Goal: Contribute content: Add original content to the website for others to see

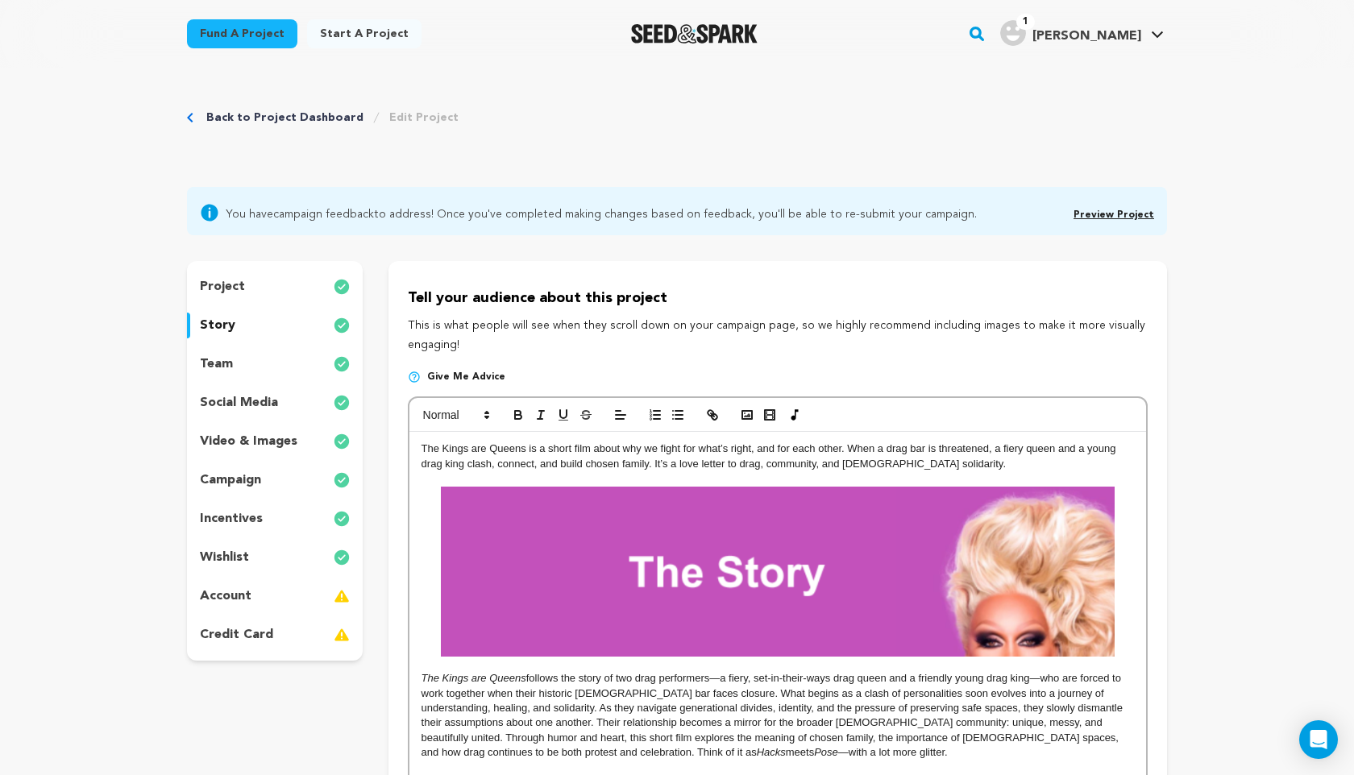
click at [247, 481] on p "campaign" at bounding box center [230, 480] width 61 height 19
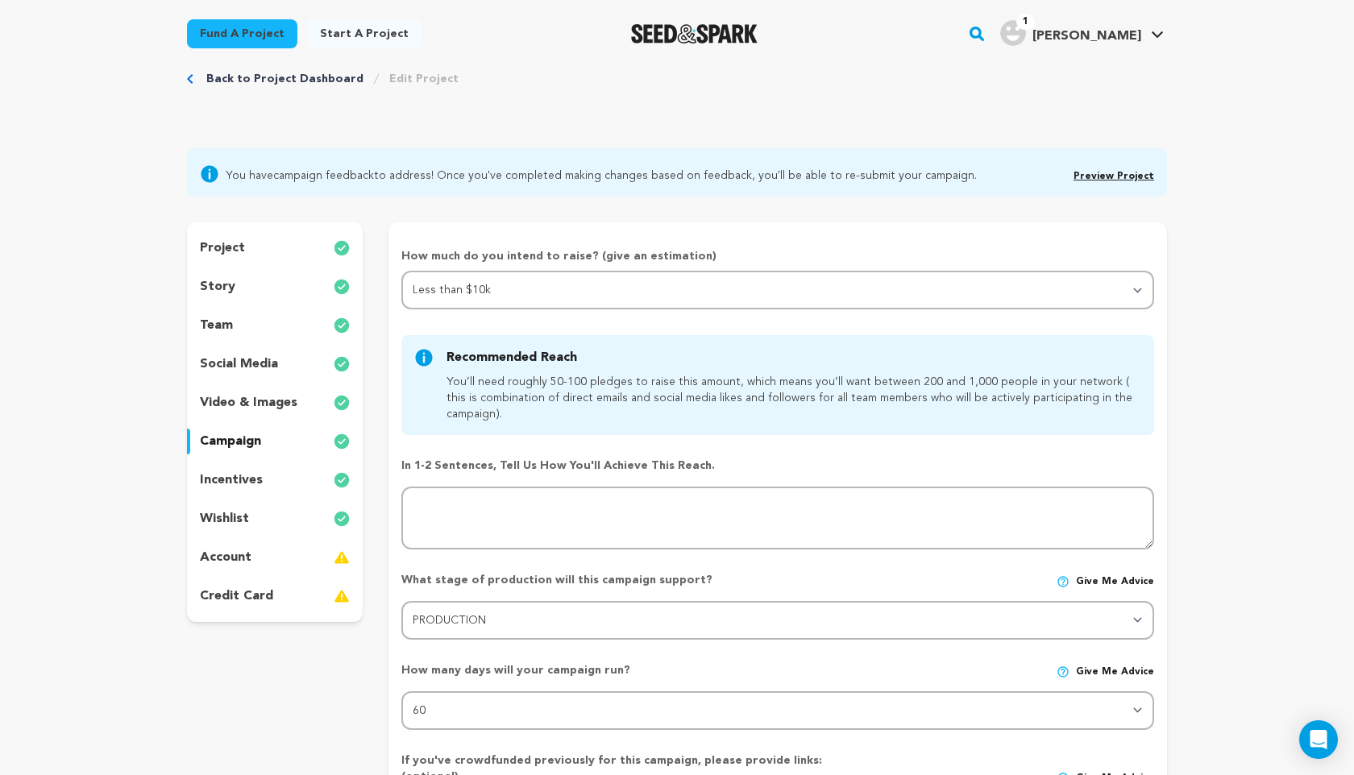
scroll to position [49, 0]
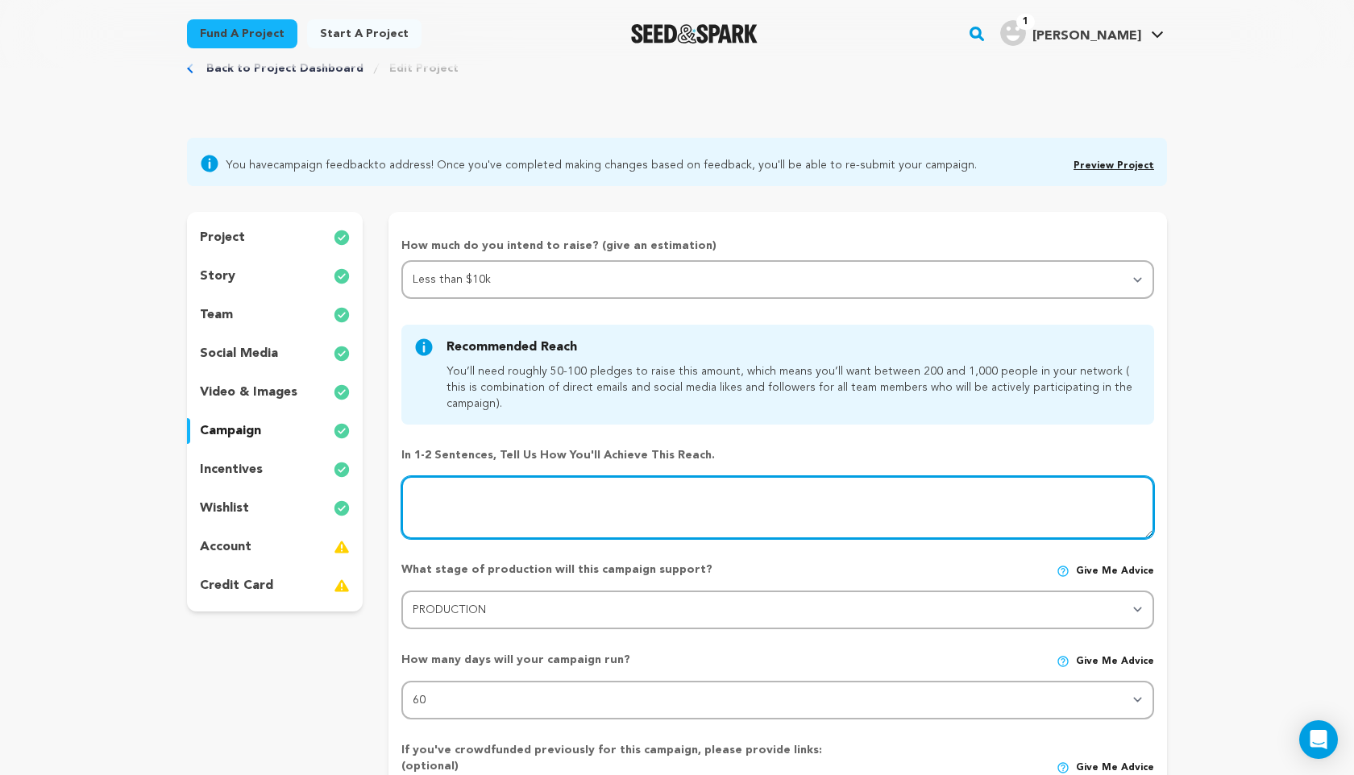
click at [500, 497] on textarea at bounding box center [777, 507] width 753 height 63
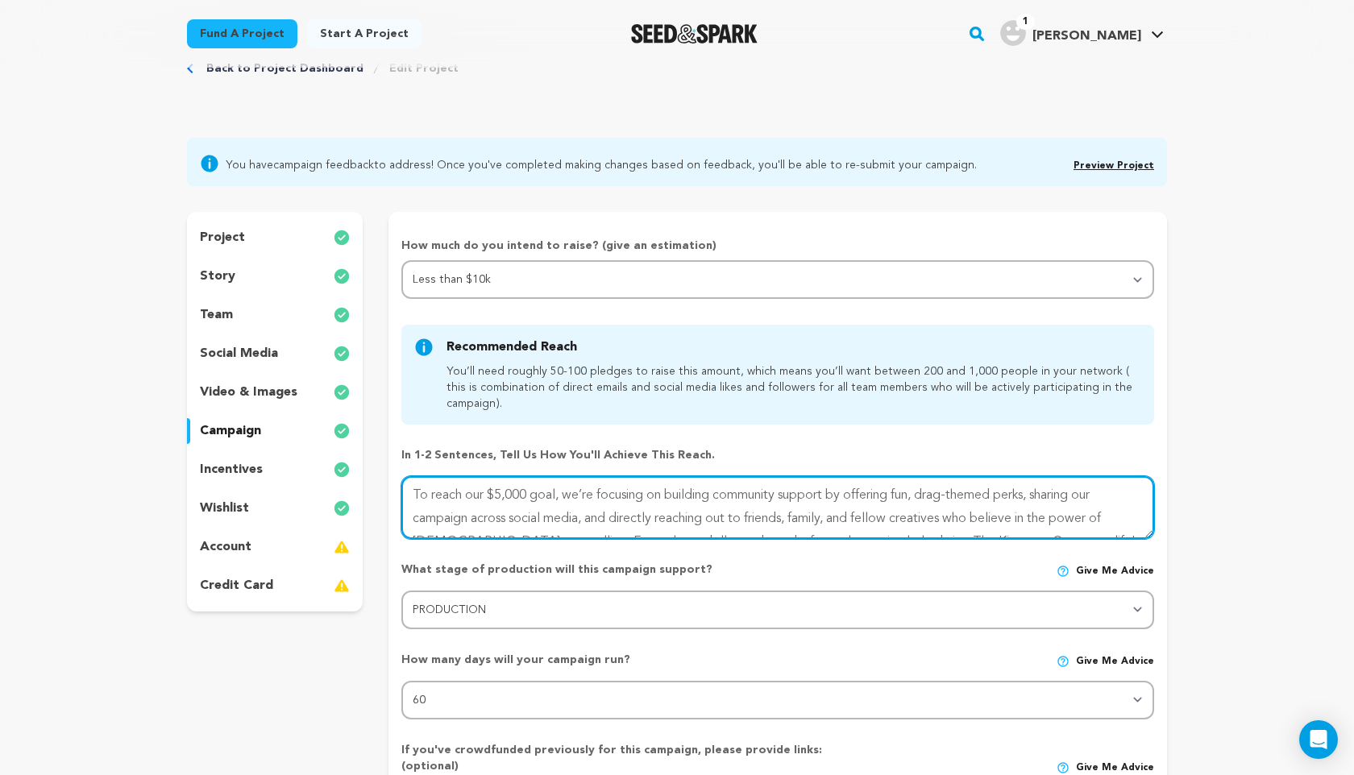
type textarea "To reach our $5,000 goal, we’re focusing on building community support by offer…"
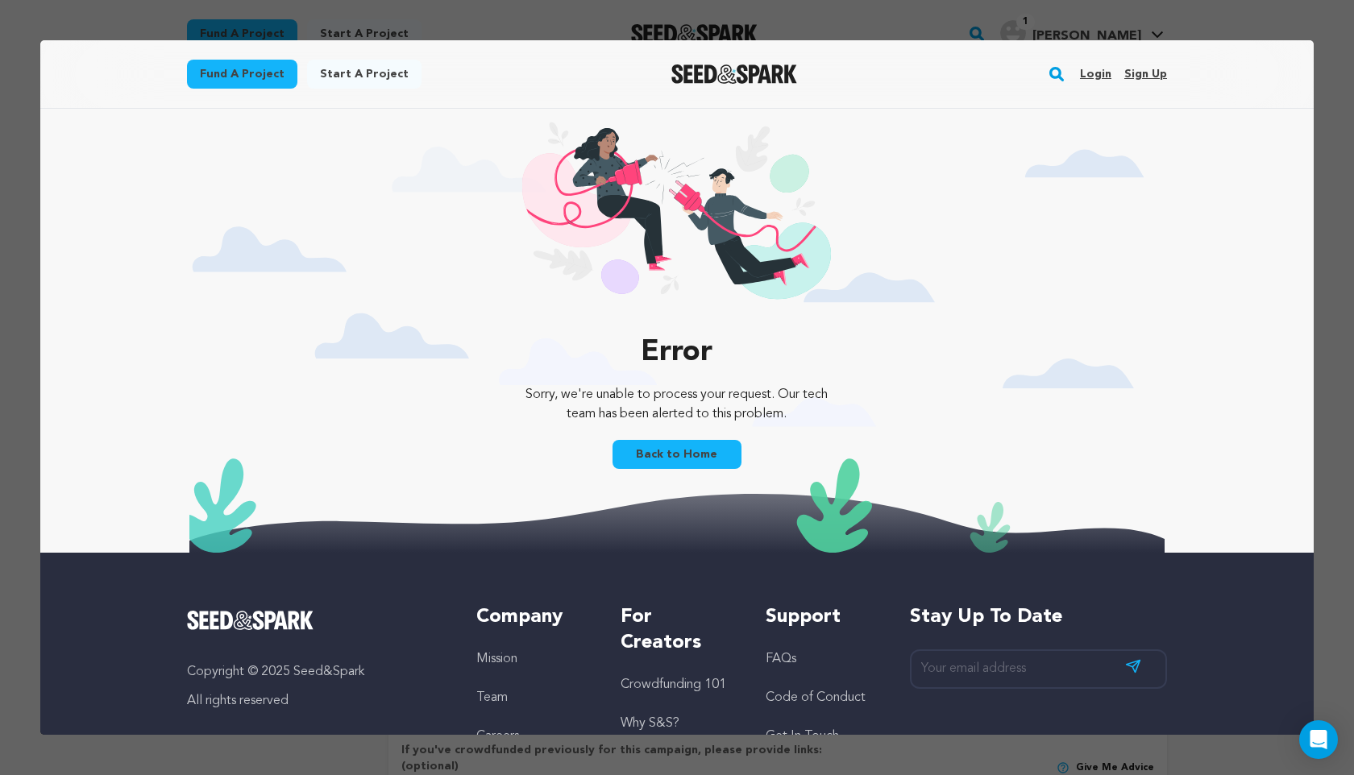
scroll to position [0, 0]
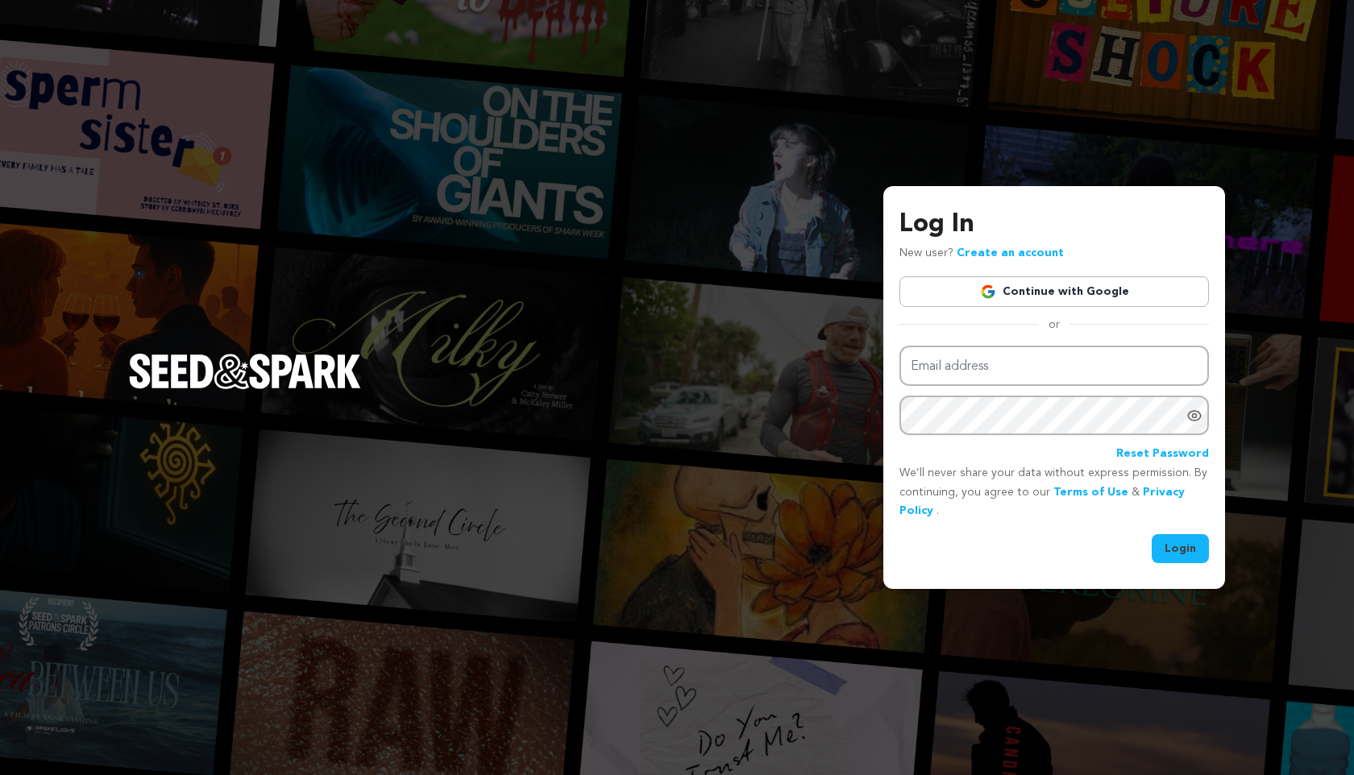
type input "[EMAIL_ADDRESS][DOMAIN_NAME]"
click at [1184, 551] on button "Login" at bounding box center [1180, 548] width 57 height 29
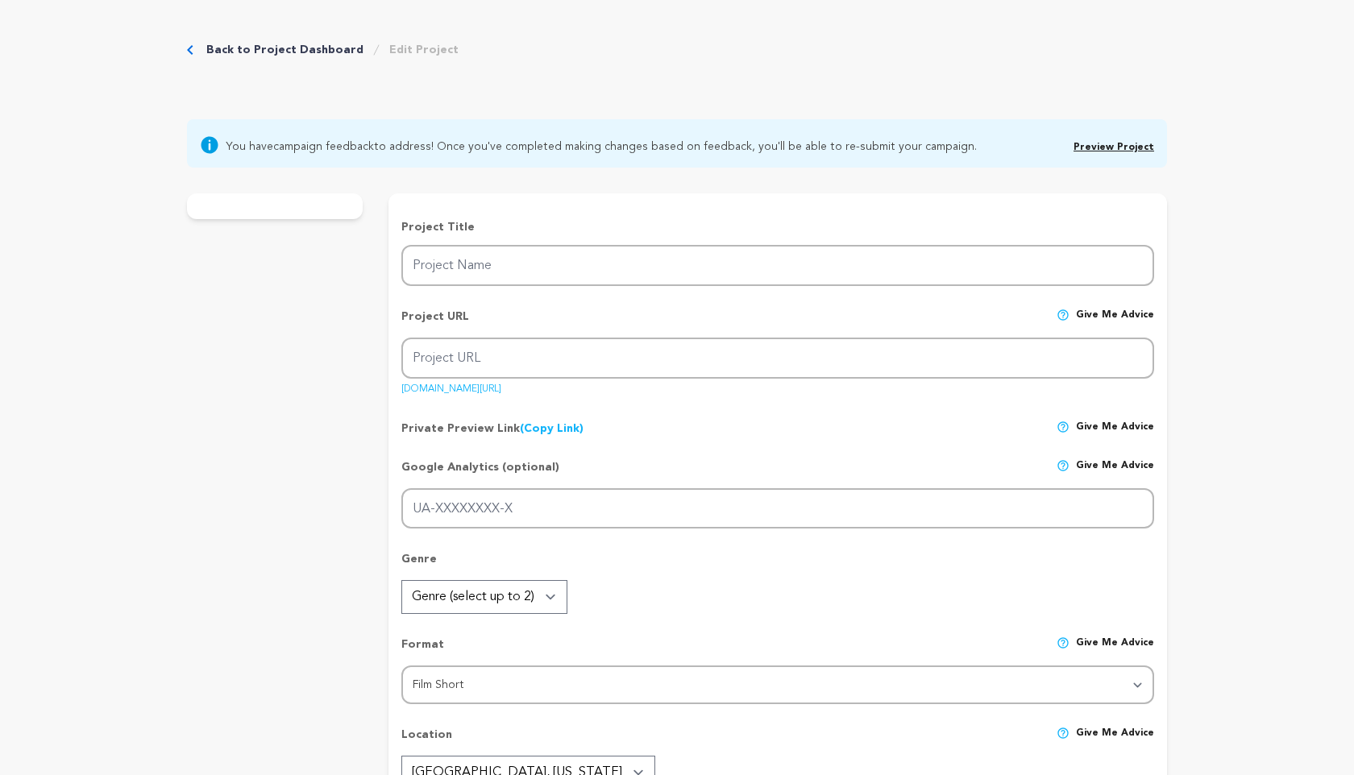
type input "The Kings are Queens"
type input "the-kings-are-[GEOGRAPHIC_DATA]"
type input "When their bar is threatened, a fiery drag queen and an outgoing drag king clas…"
type textarea "When their bar is threatened, a fiery drag queen and an outgoing drag king clas…"
type textarea "This project celebrates the LGBTQ+ community and explores gender identity throu…"
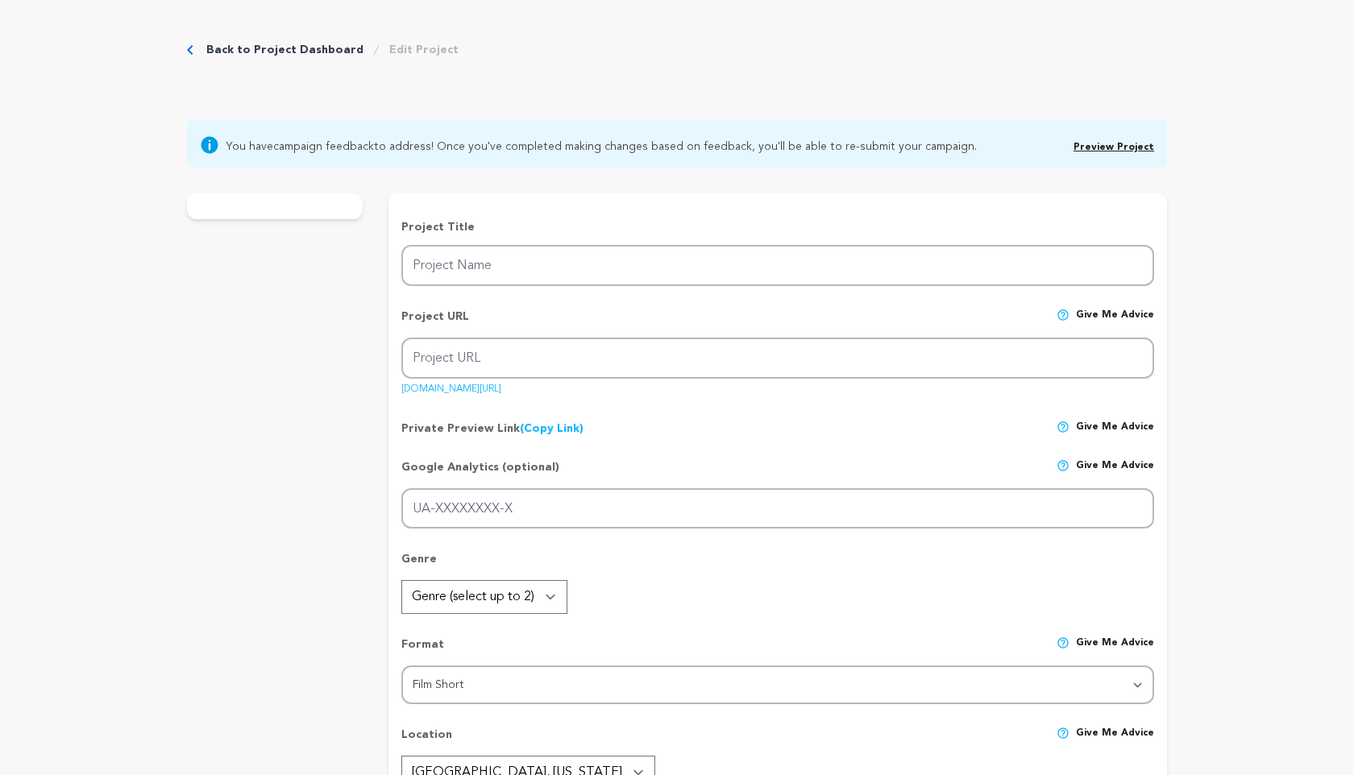
radio input "true"
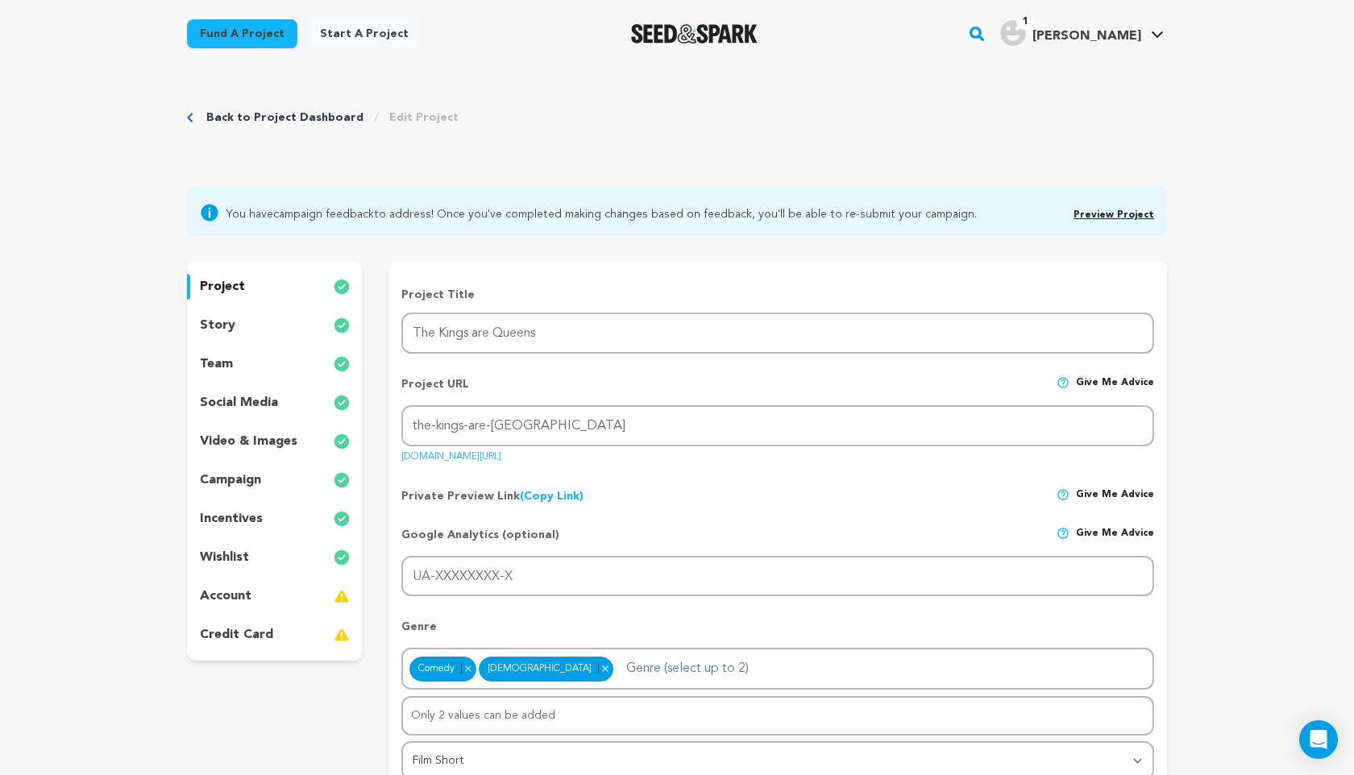
click at [239, 475] on p "campaign" at bounding box center [230, 480] width 61 height 19
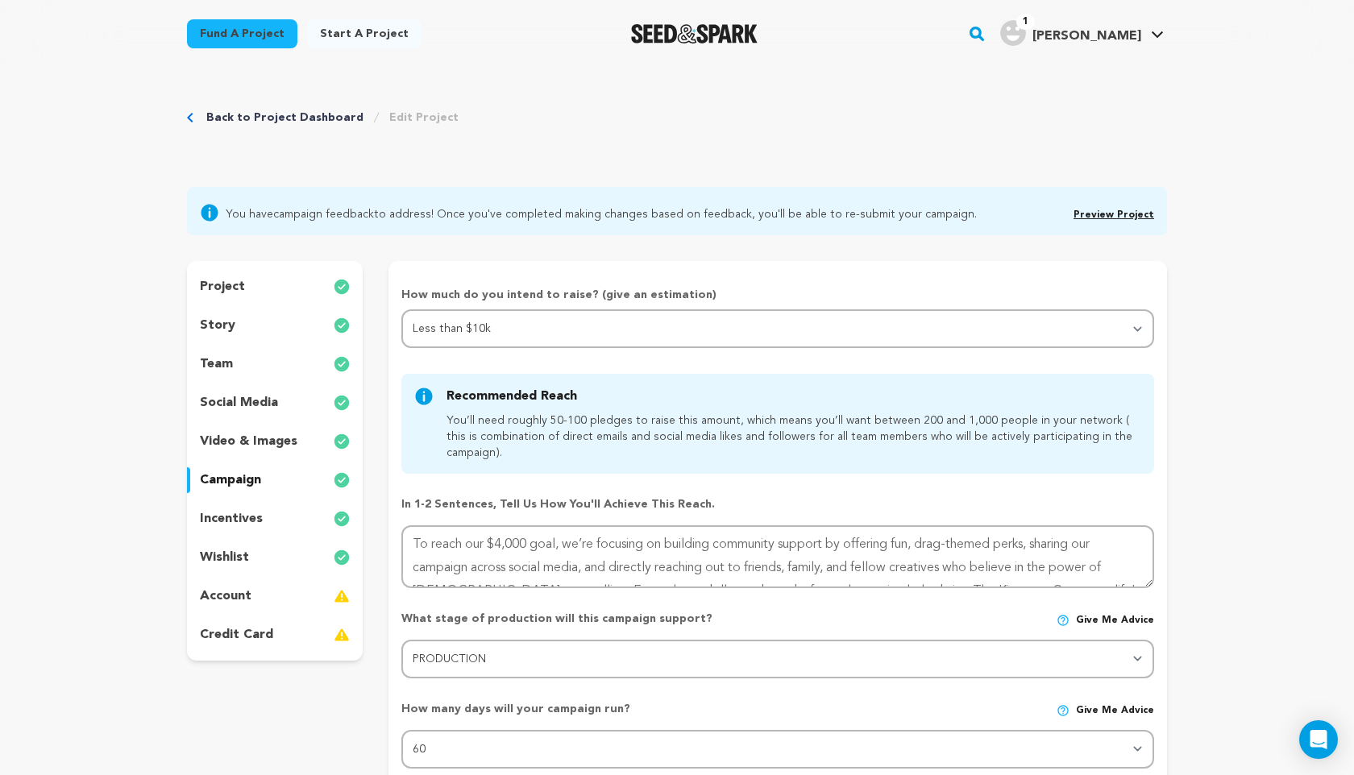
scroll to position [39, 0]
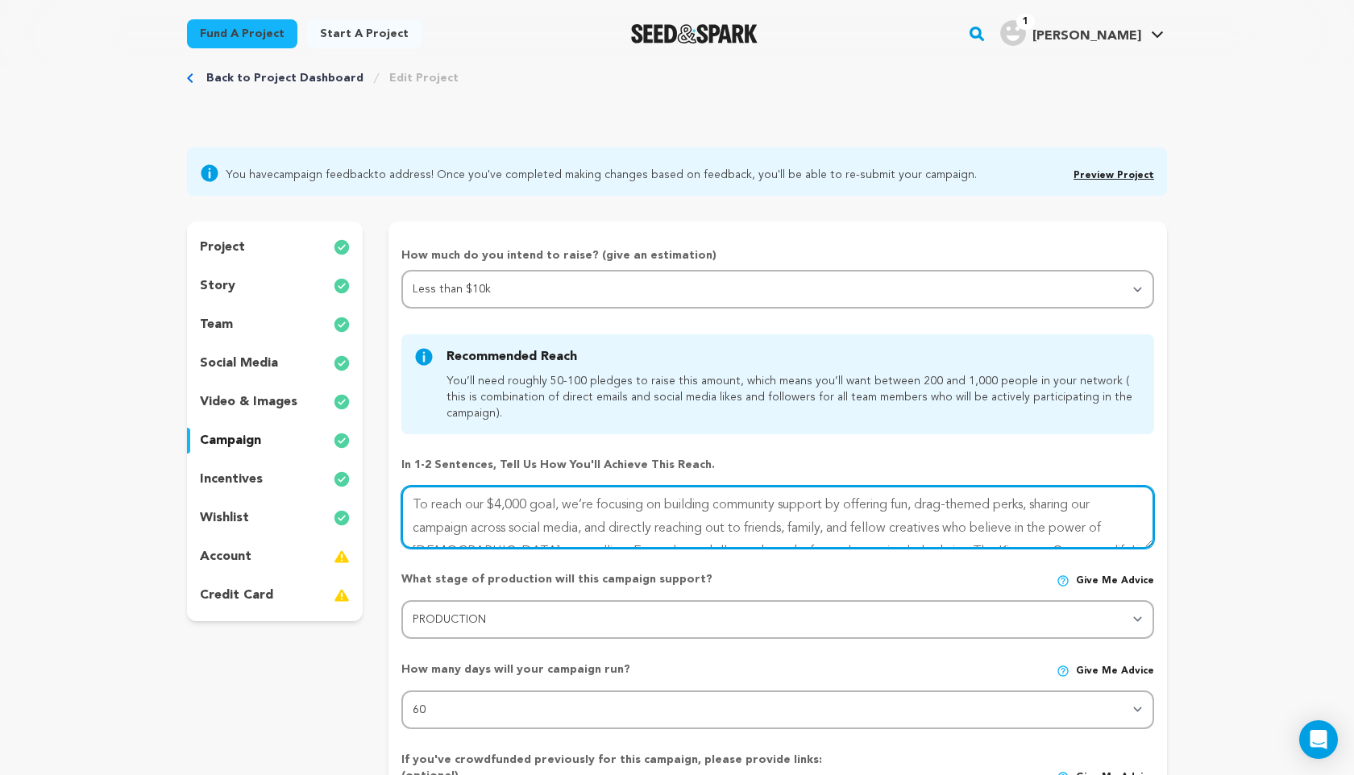
click at [501, 505] on textarea at bounding box center [777, 517] width 753 height 63
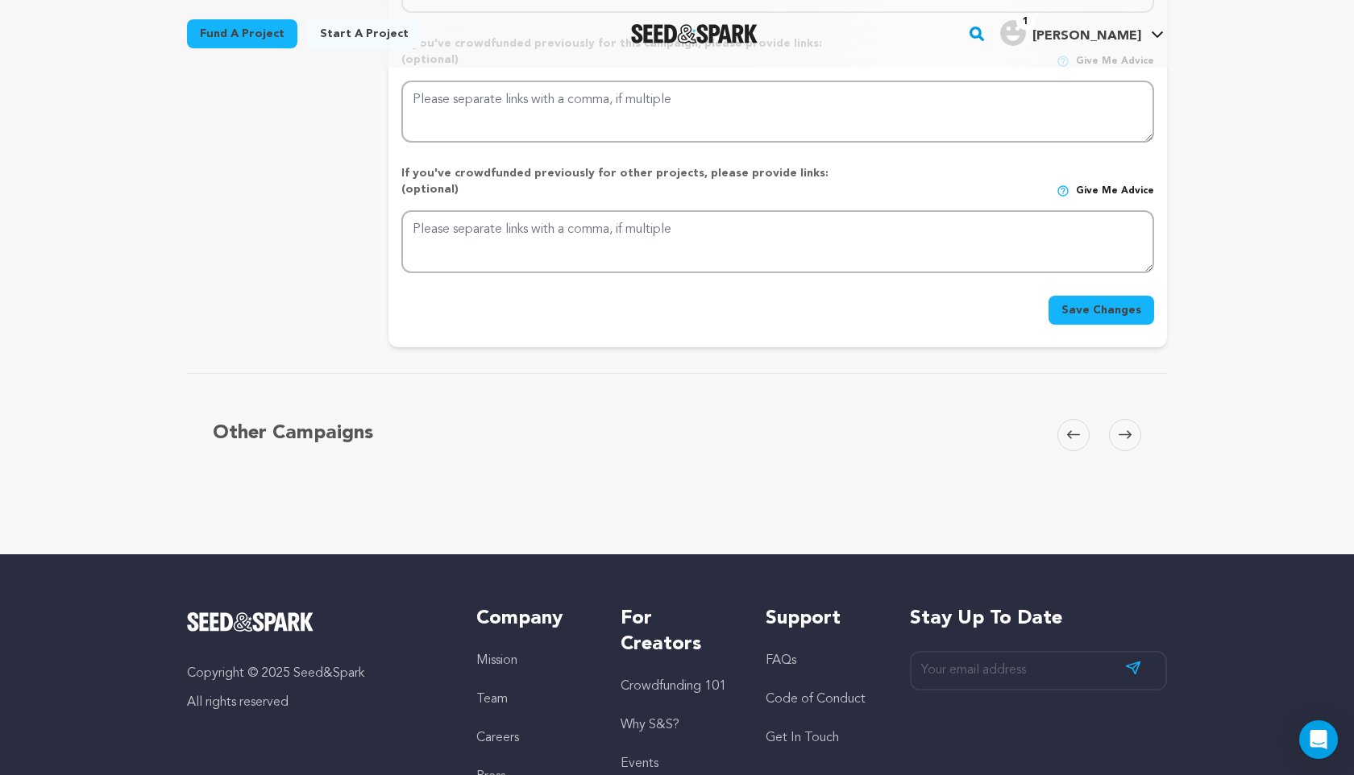
scroll to position [745, 0]
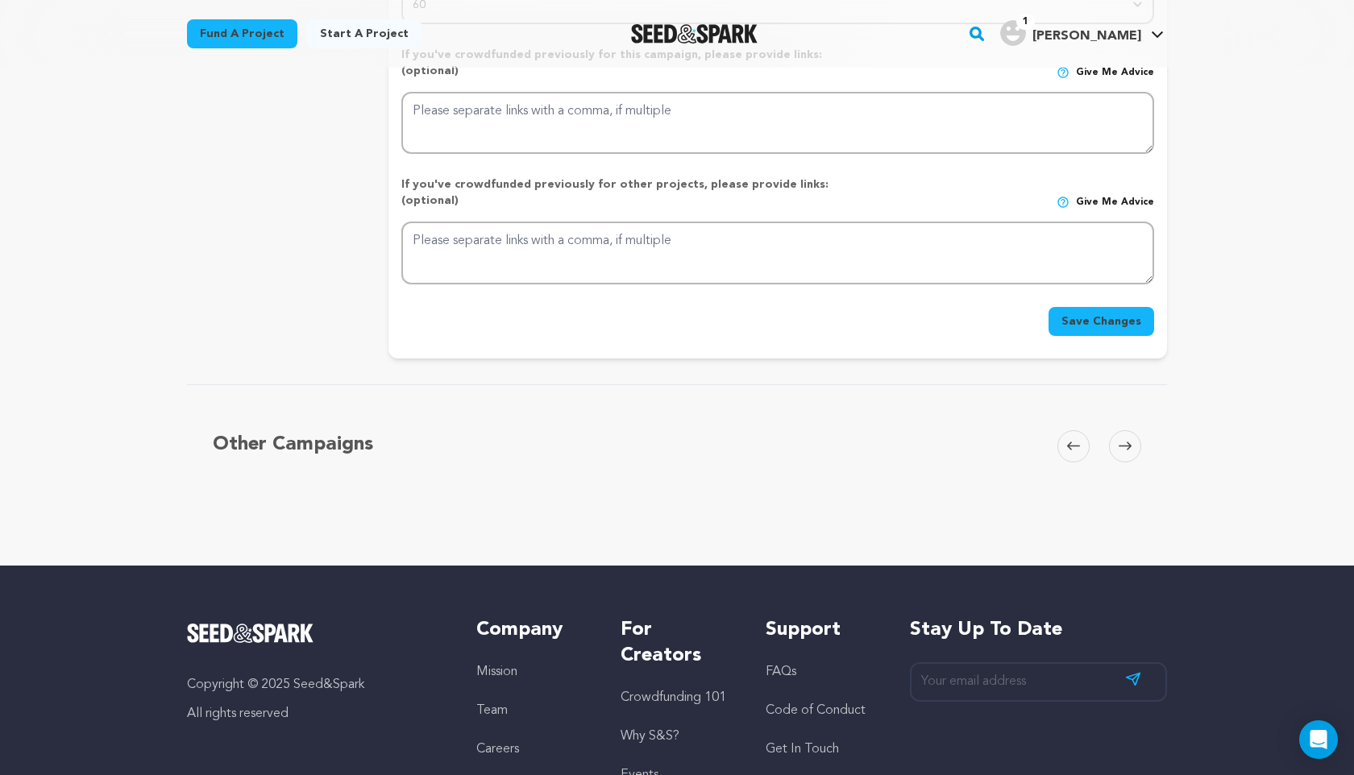
type textarea "To reach our $5,000 goal, we’re focusing on building community support by offer…"
click at [1067, 307] on button "Save Changes" at bounding box center [1102, 321] width 106 height 29
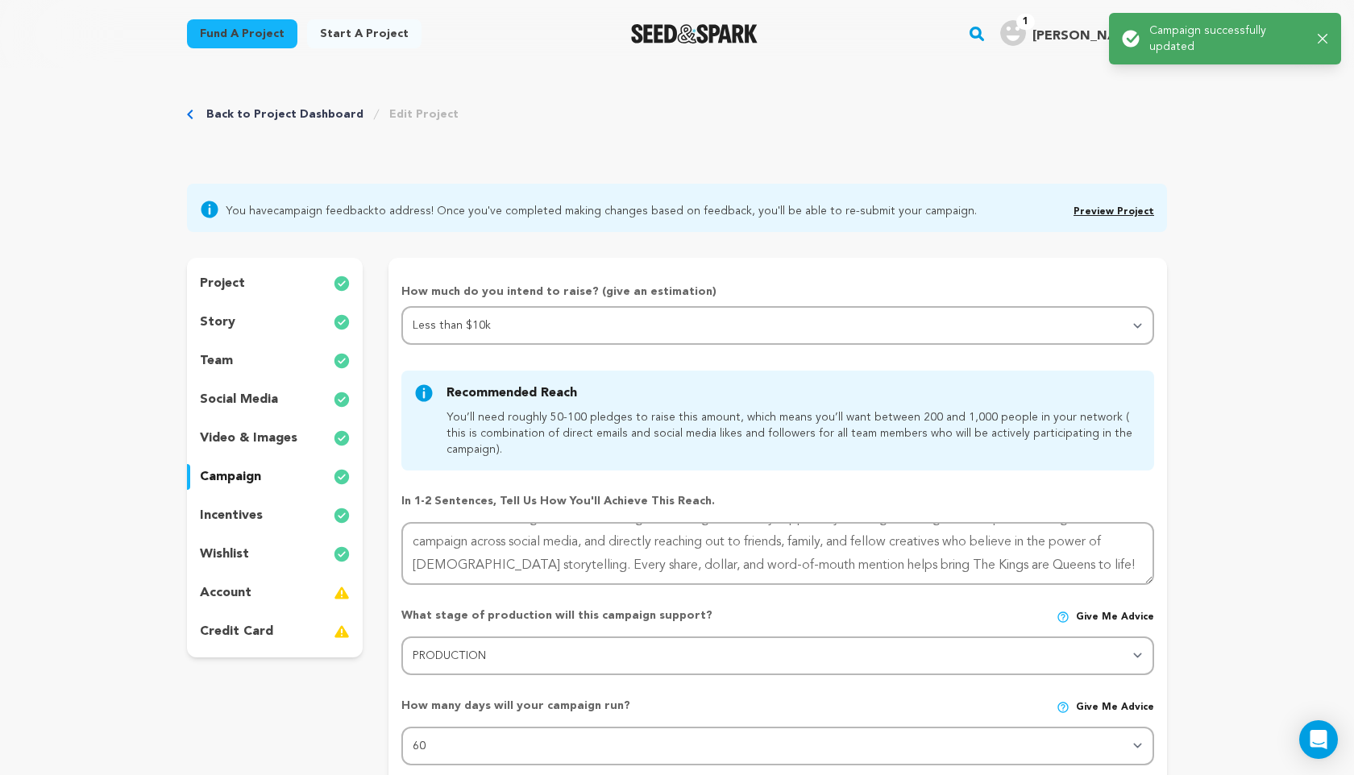
scroll to position [0, 0]
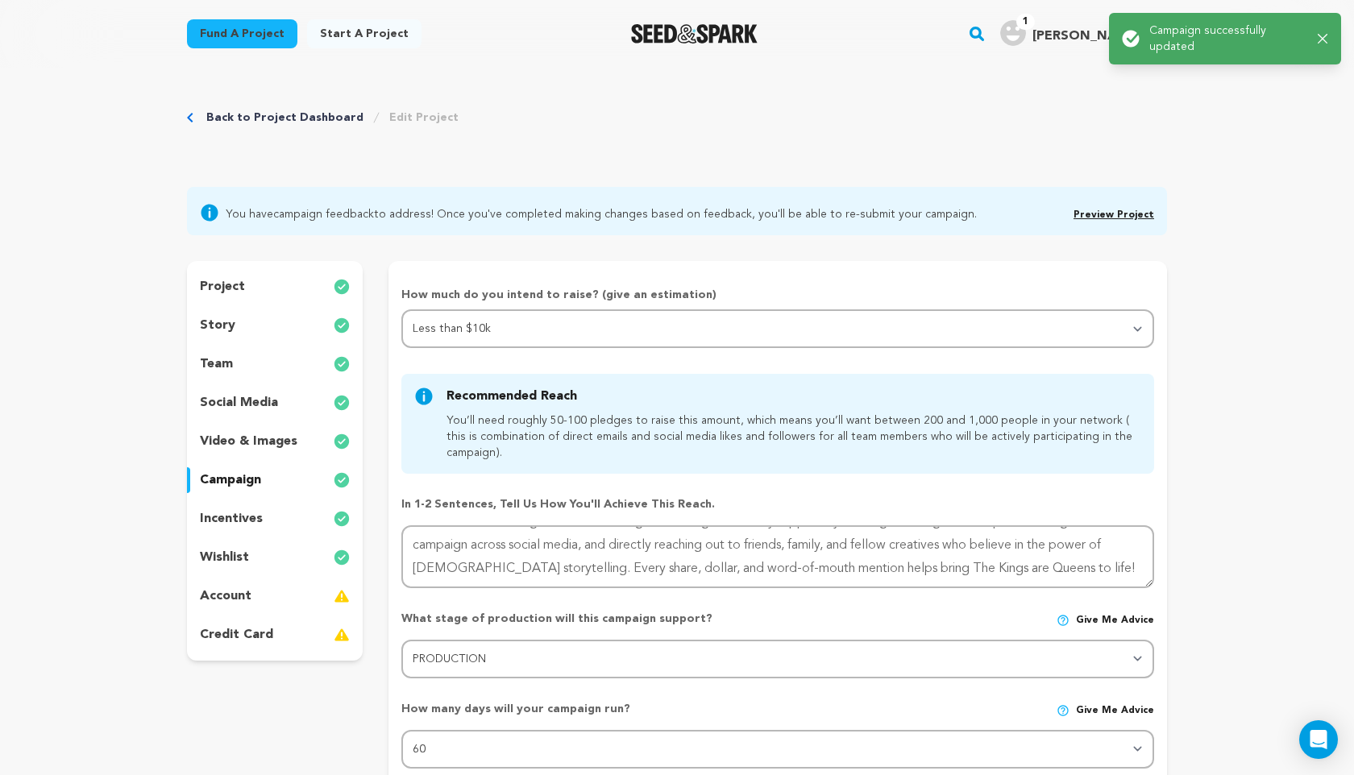
click at [228, 556] on p "wishlist" at bounding box center [224, 557] width 49 height 19
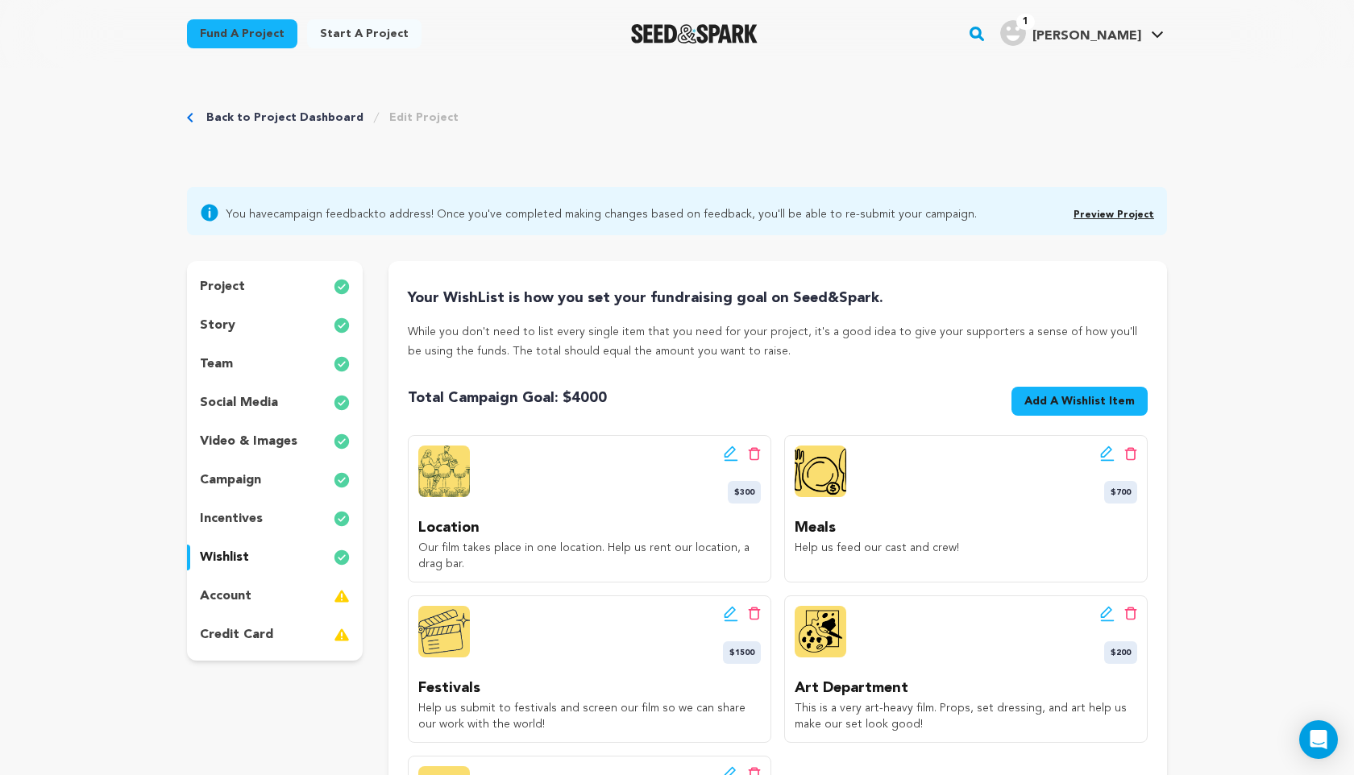
click at [1048, 397] on span "Add A Wishlist Item" at bounding box center [1079, 401] width 110 height 16
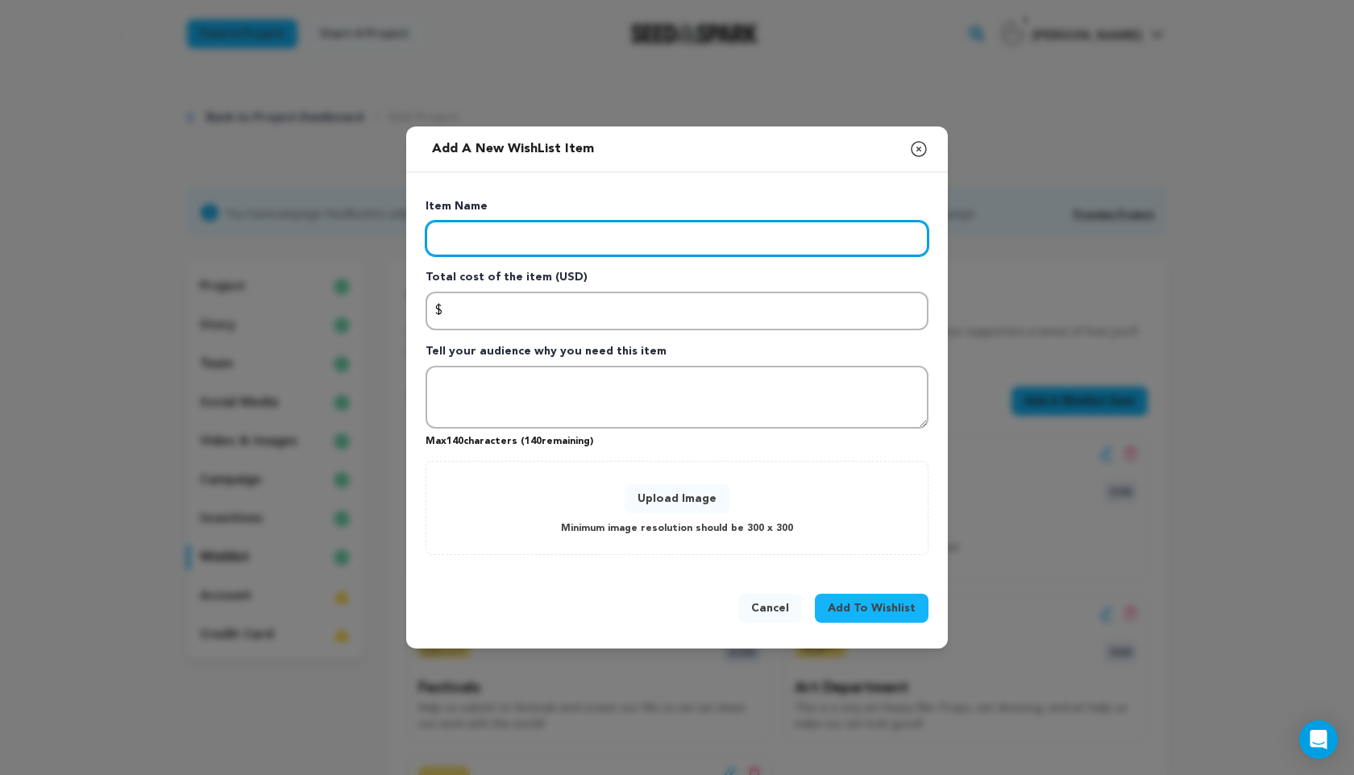
click at [845, 234] on input "Enter item name" at bounding box center [677, 238] width 503 height 35
type input "Equiptment"
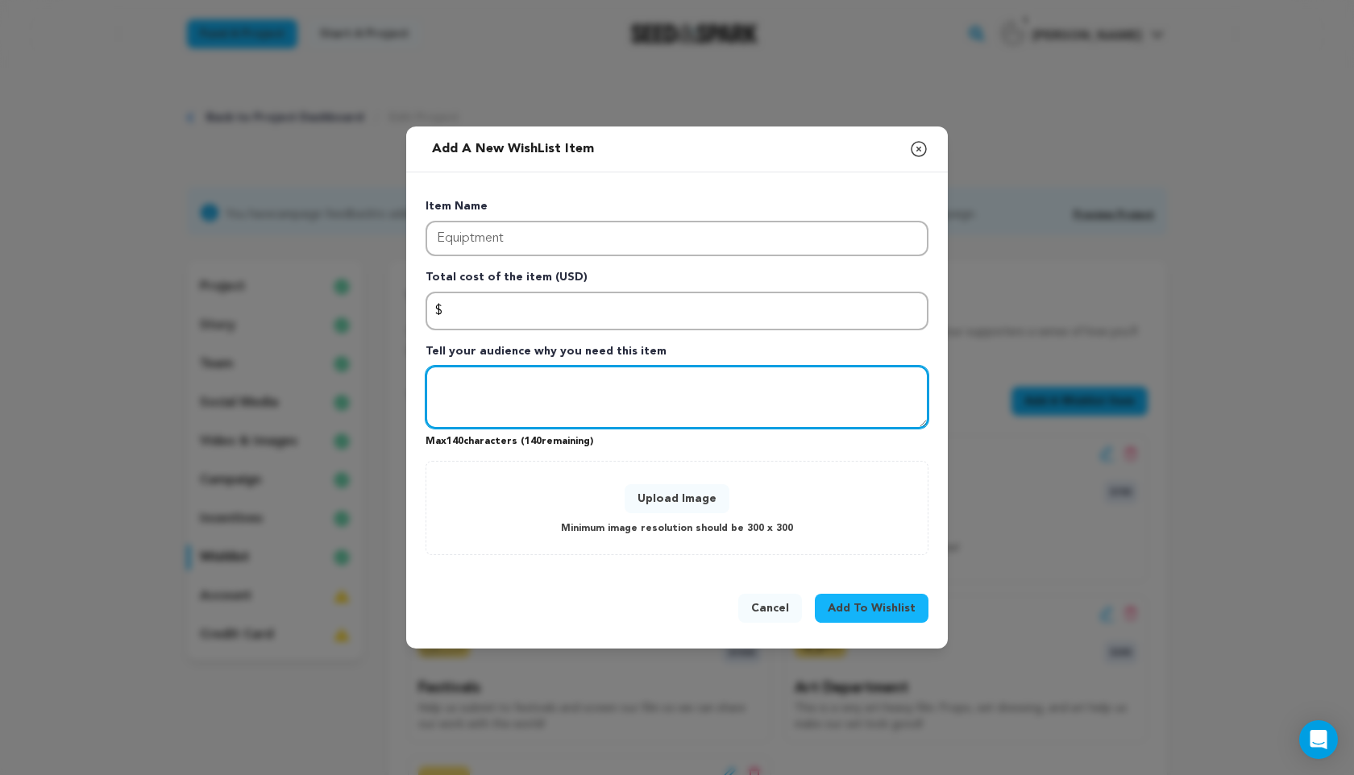
click at [618, 393] on textarea "Tell your audience why you need this item" at bounding box center [677, 397] width 503 height 63
type textarea "Help us bring our film from script to screen with the proper equipment to make …"
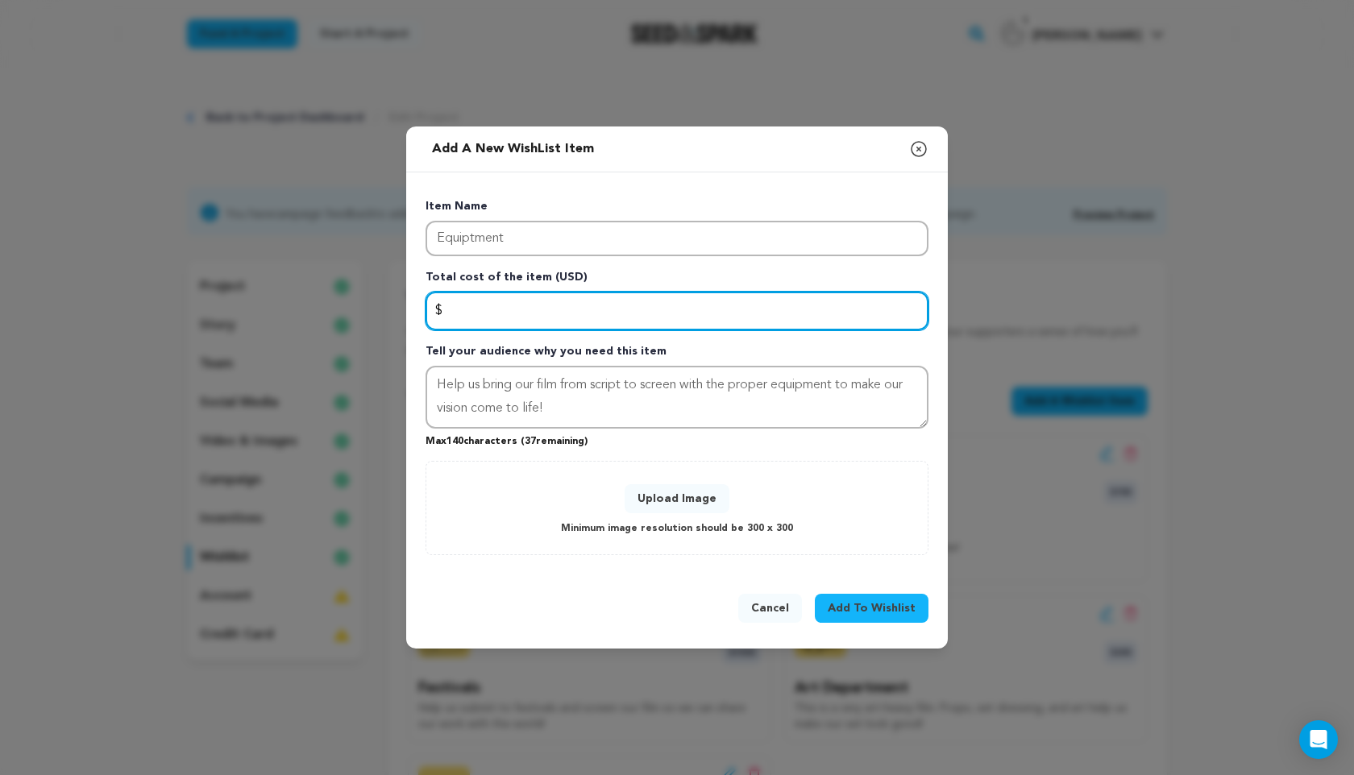
click at [729, 310] on input "Enter total cost of the item" at bounding box center [677, 311] width 503 height 39
type input "1000"
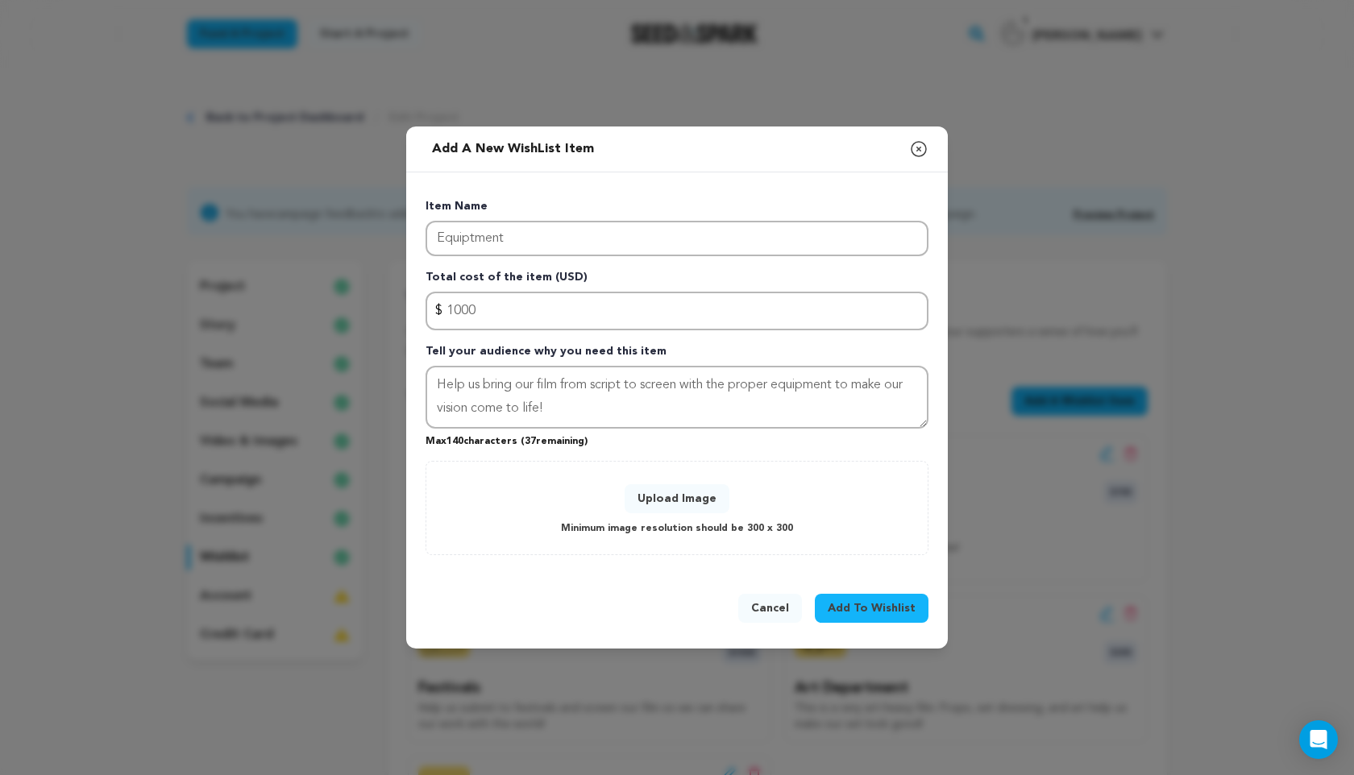
click at [733, 492] on div "Upload Image Minimum image resolution should be 300 x 300" at bounding box center [677, 508] width 469 height 60
click at [666, 496] on button "Upload Image" at bounding box center [677, 498] width 105 height 29
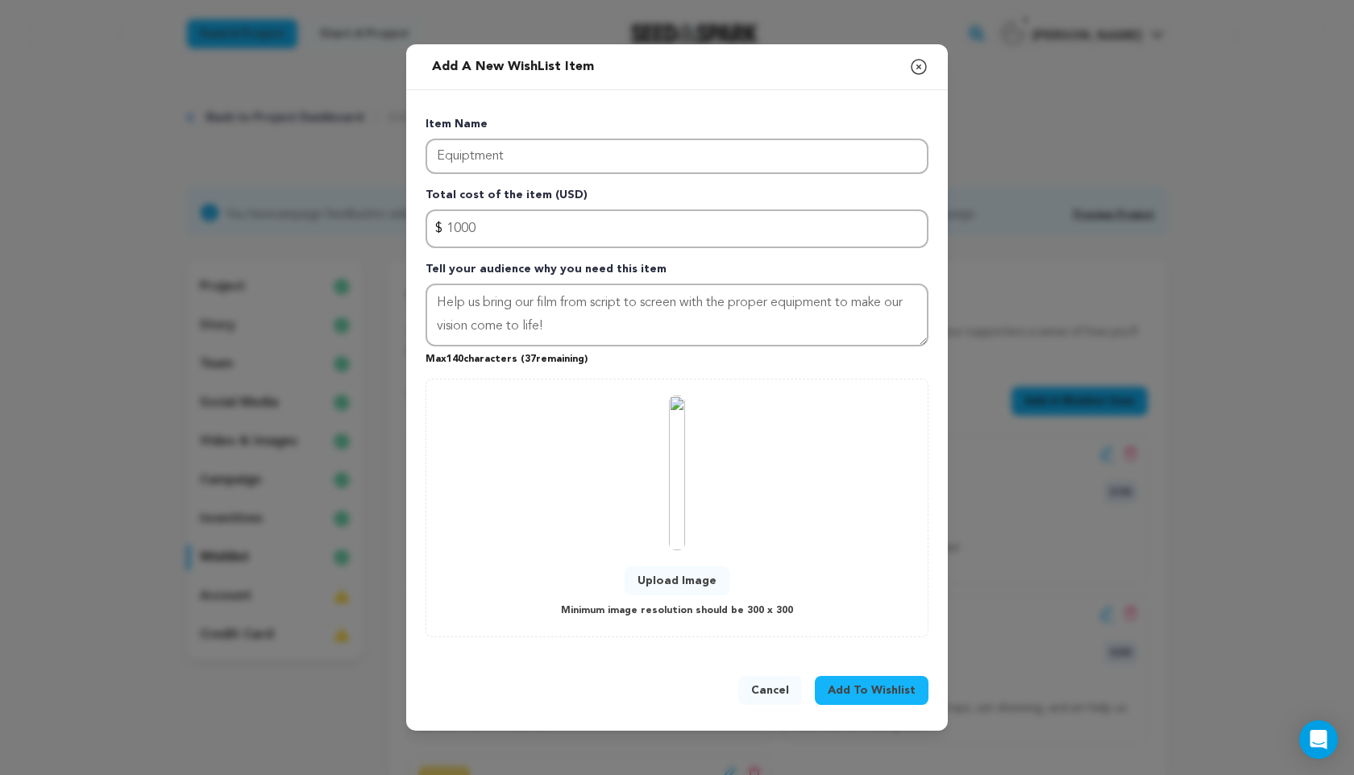
click at [869, 690] on span "Add To Wishlist" at bounding box center [872, 691] width 88 height 16
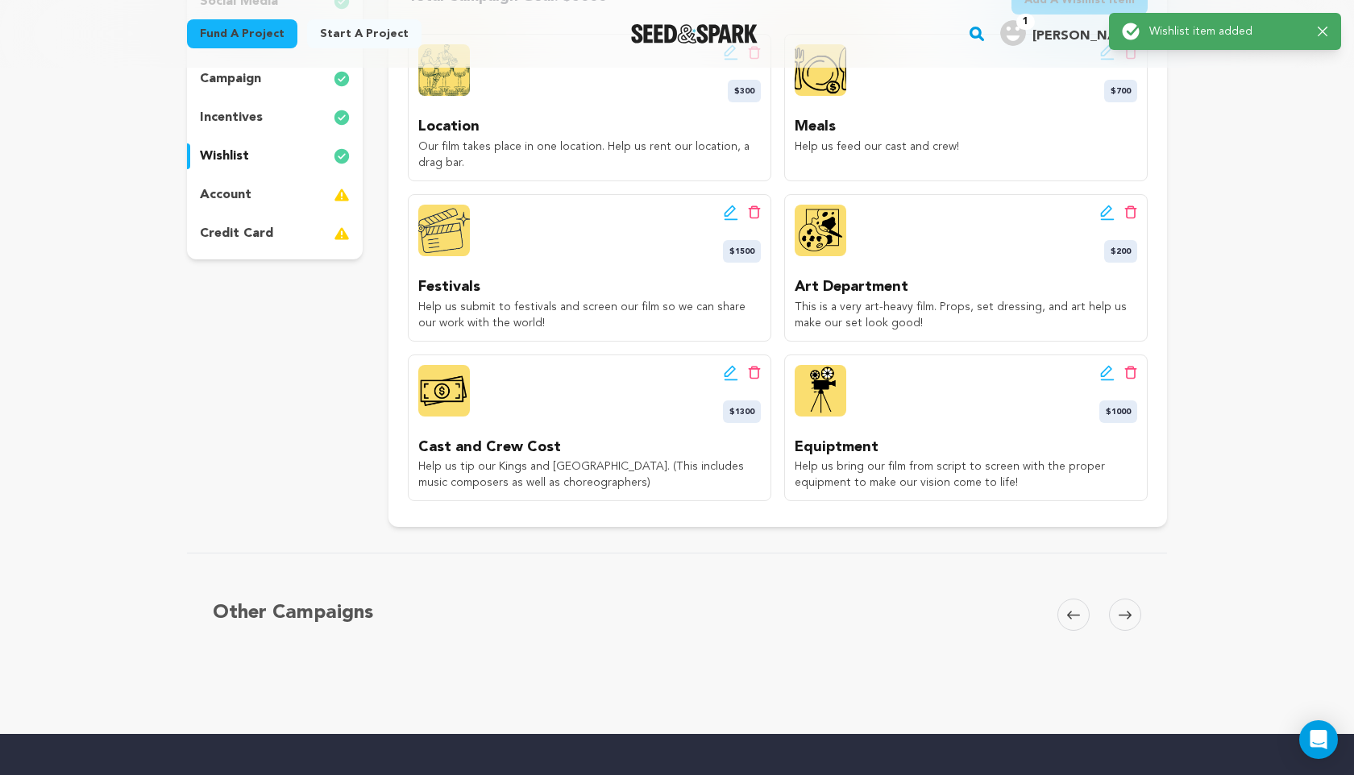
scroll to position [405, 0]
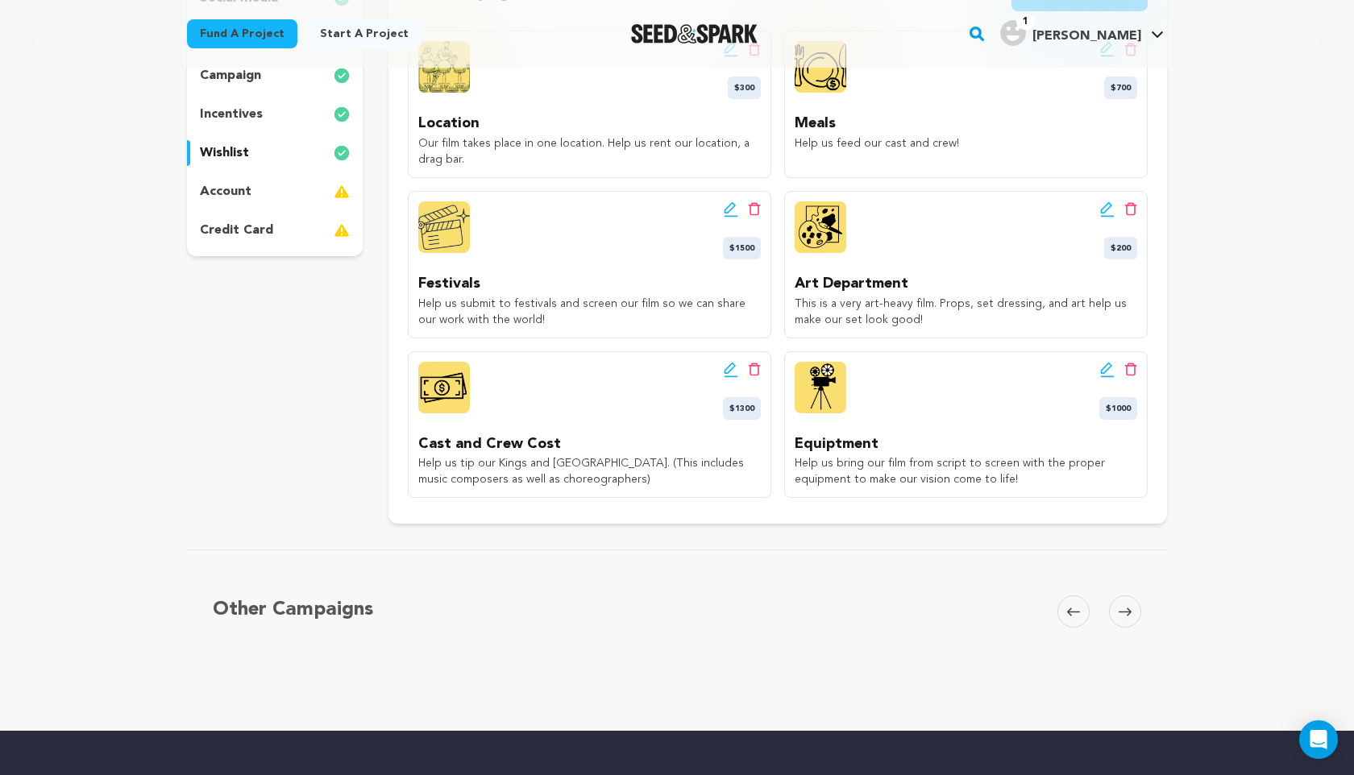
click at [1101, 371] on icon at bounding box center [1106, 367] width 11 height 11
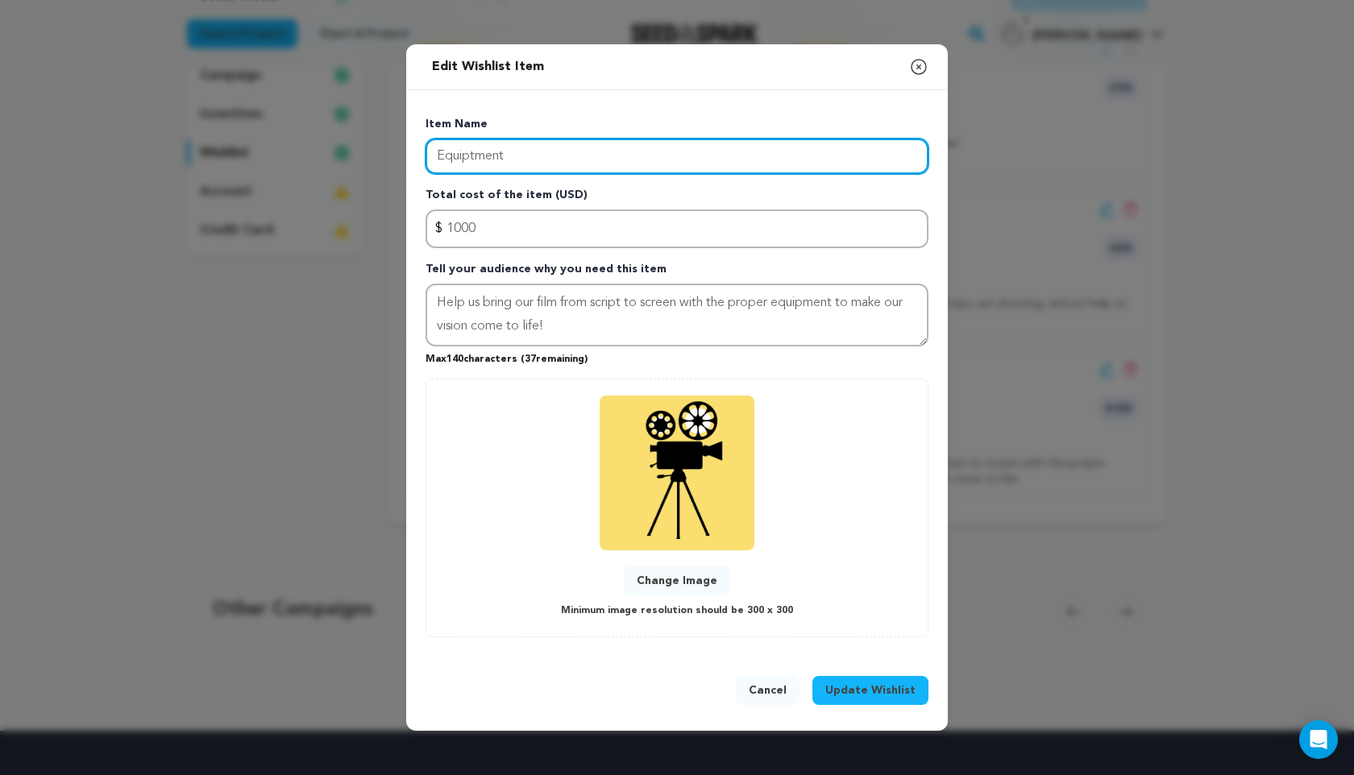
click at [494, 160] on input "Equiptment" at bounding box center [677, 156] width 503 height 35
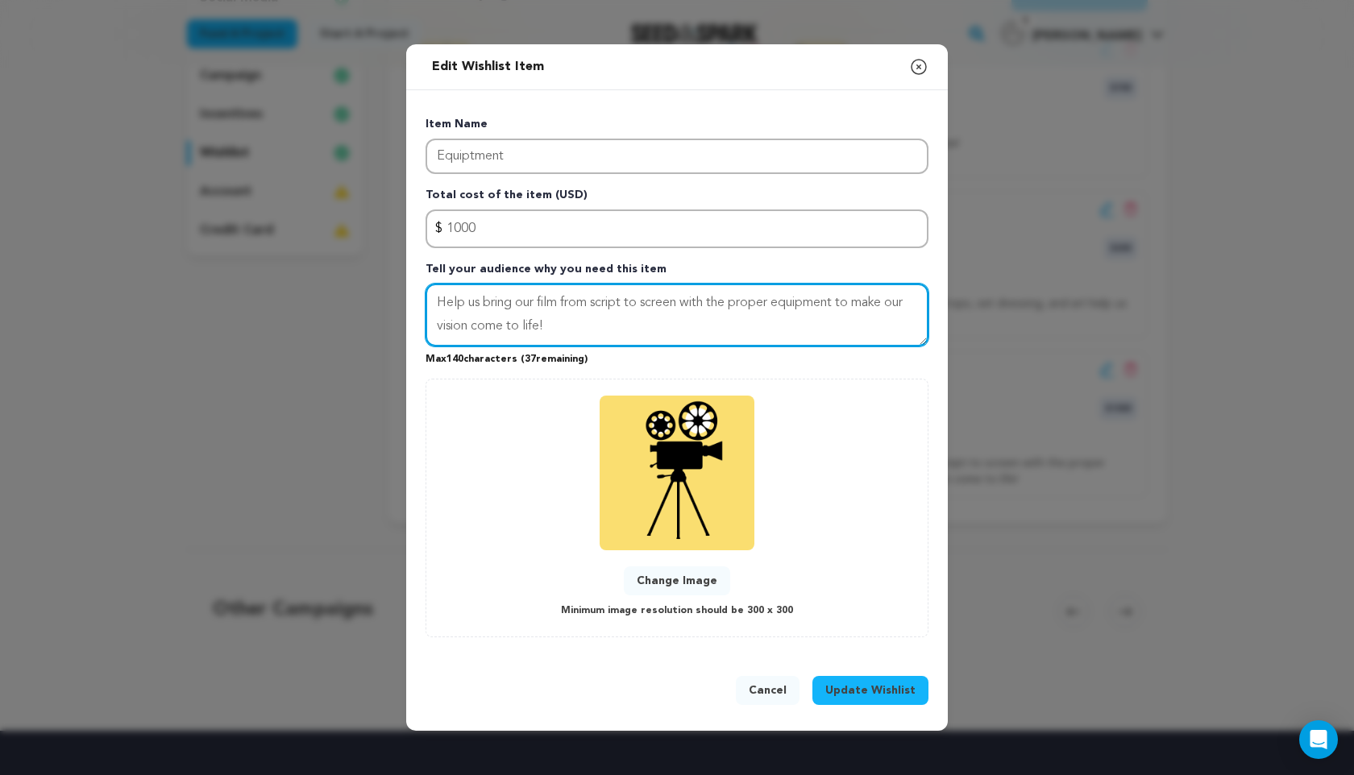
click at [817, 310] on textarea "Help us bring our film from script to screen with the proper equipment to make …" at bounding box center [677, 315] width 503 height 63
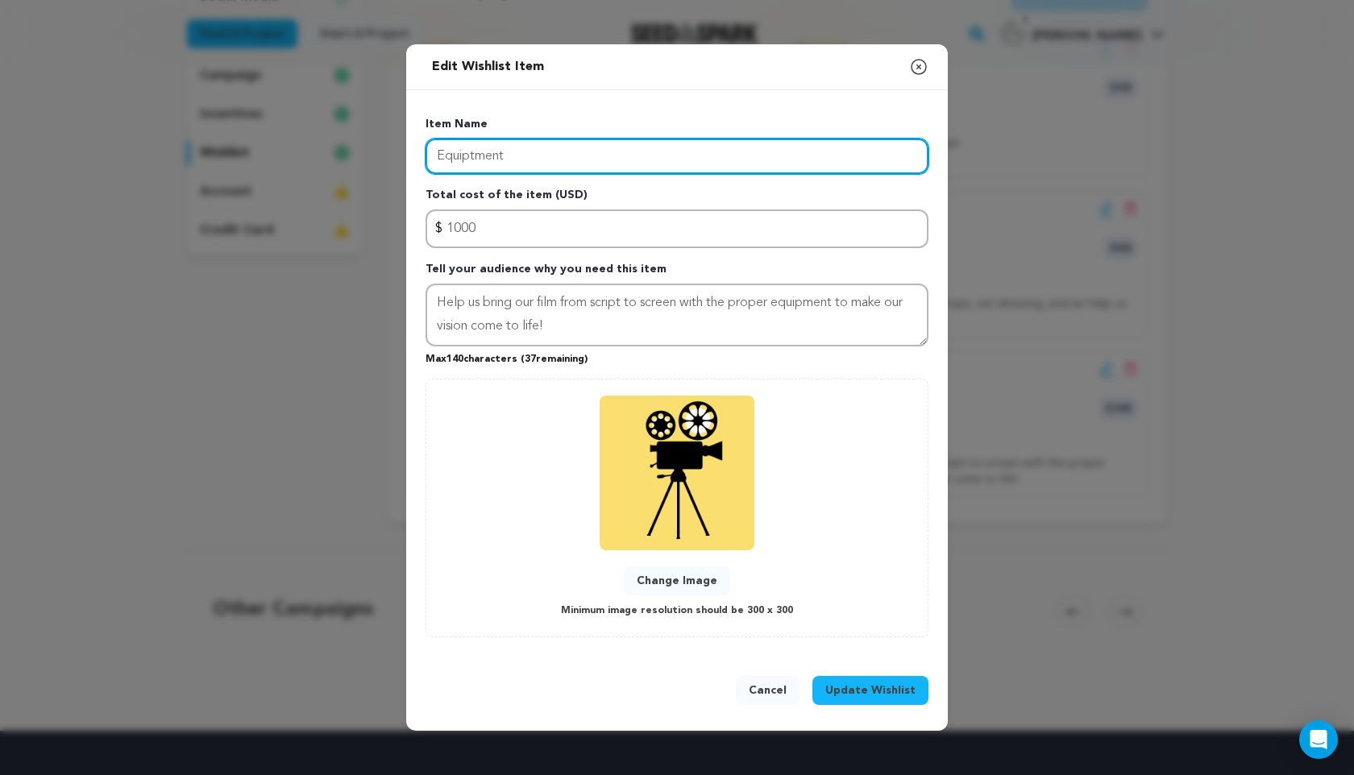
click at [493, 161] on input "Equiptment" at bounding box center [677, 156] width 503 height 35
paste input "equip"
click at [442, 156] on input "equipment" at bounding box center [677, 156] width 503 height 35
type input "Equipment"
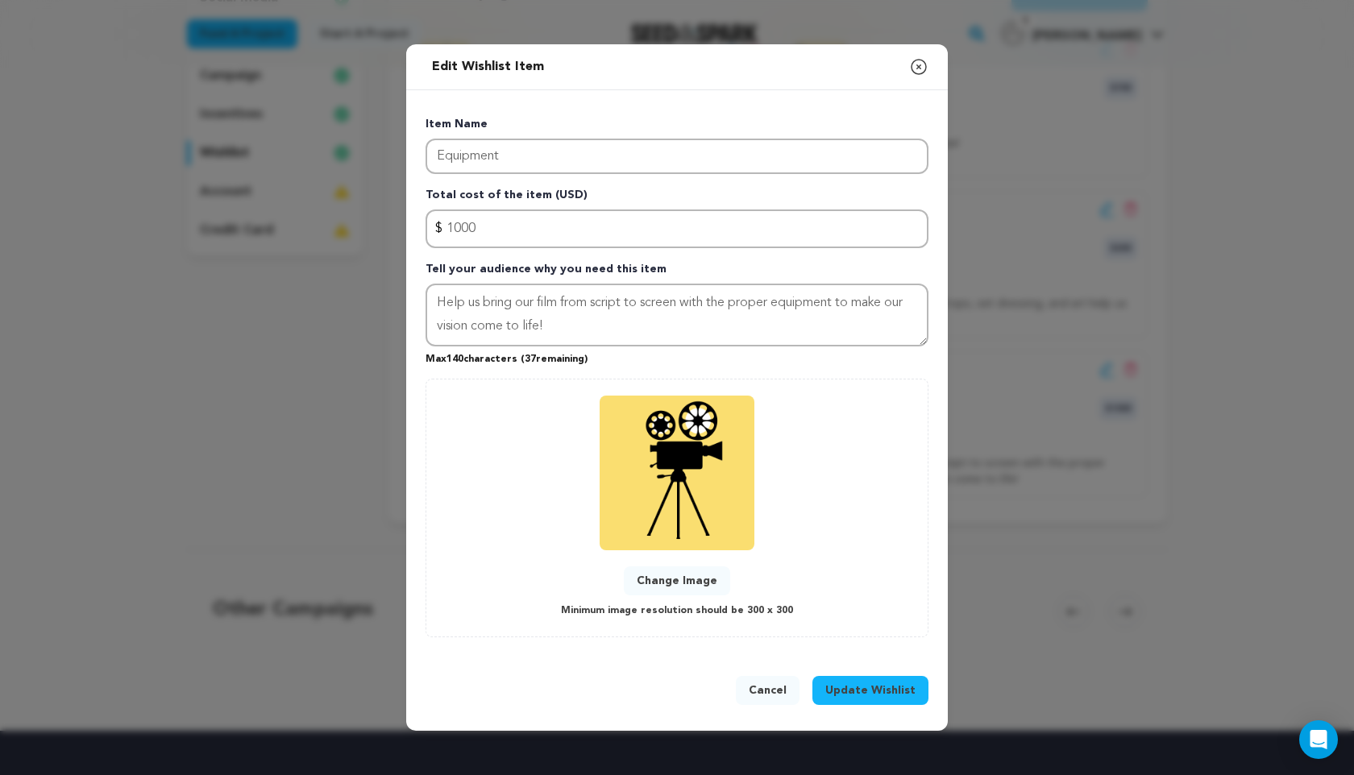
click at [887, 692] on span "Update Wishlist" at bounding box center [870, 691] width 90 height 16
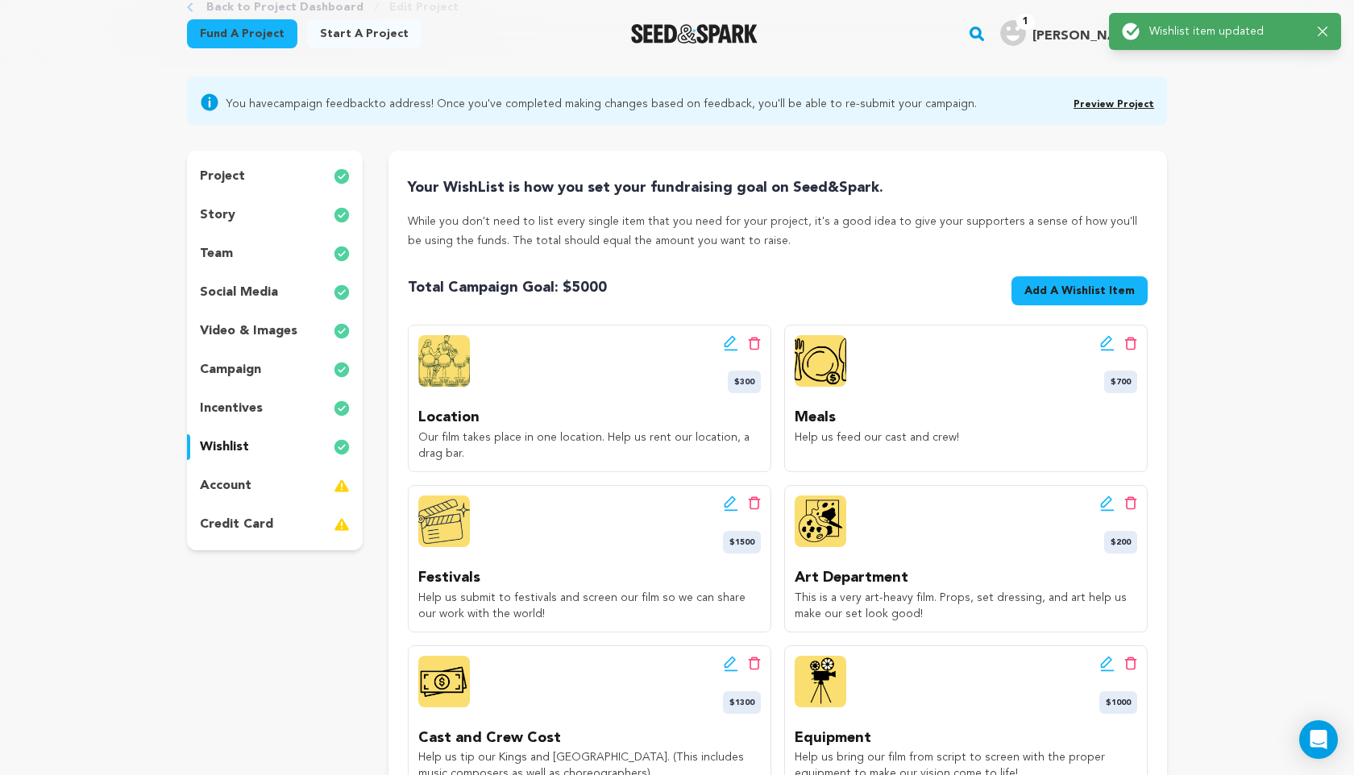
scroll to position [106, 0]
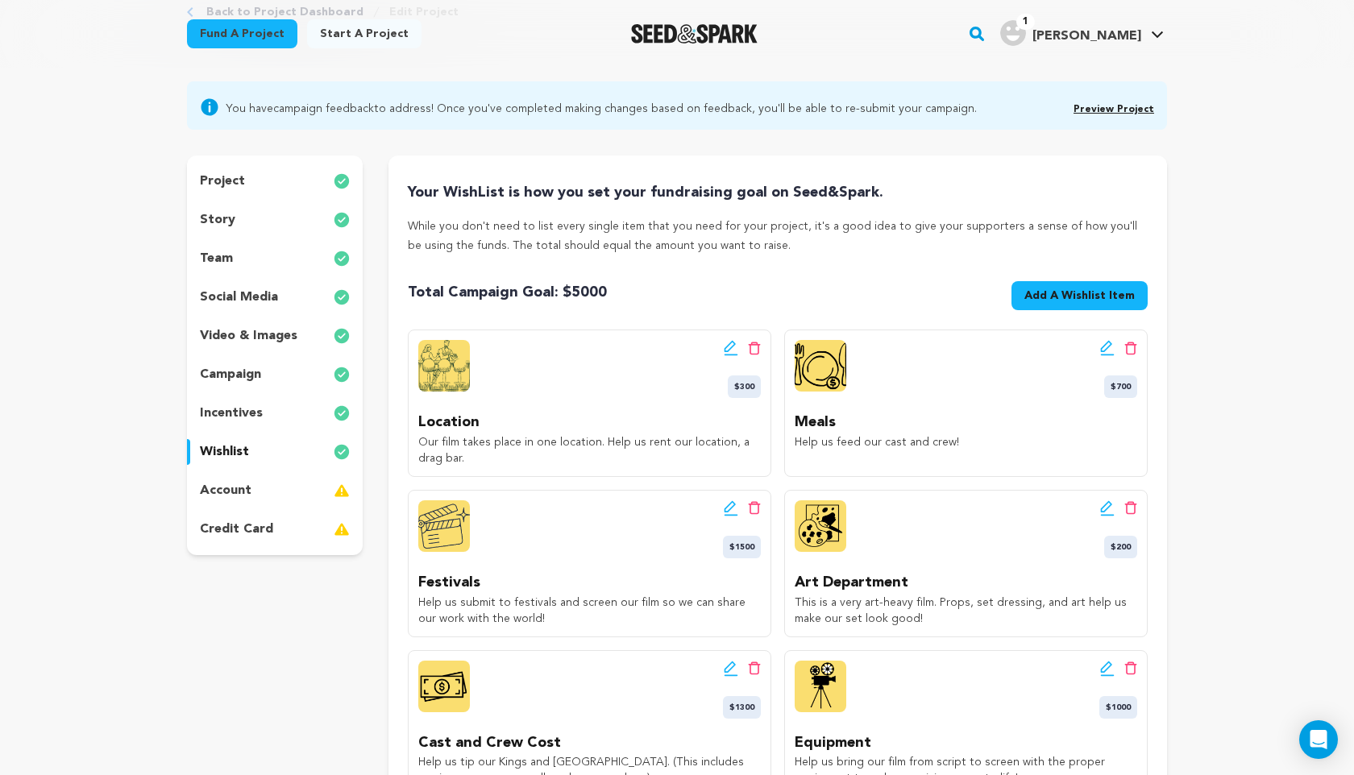
click at [233, 535] on p "credit card" at bounding box center [236, 529] width 73 height 19
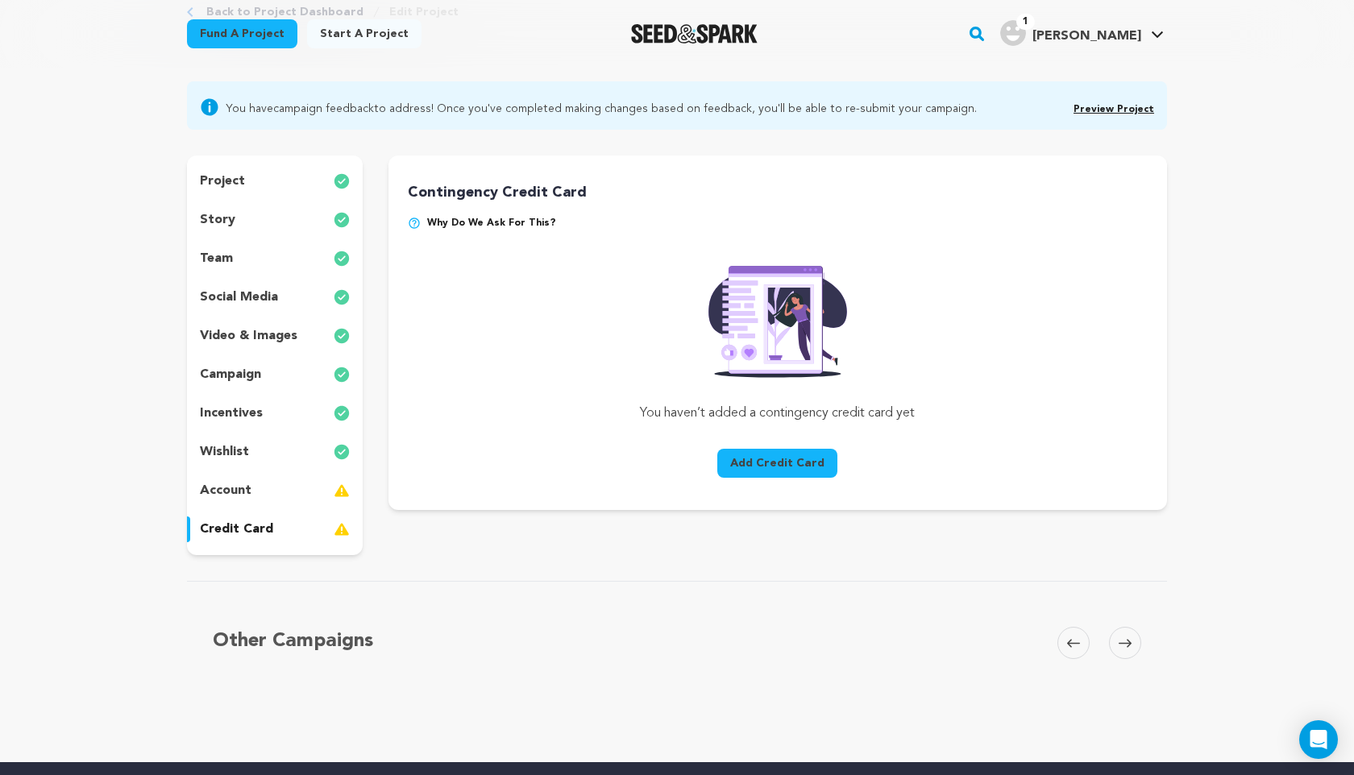
click at [232, 492] on p "account" at bounding box center [226, 490] width 52 height 19
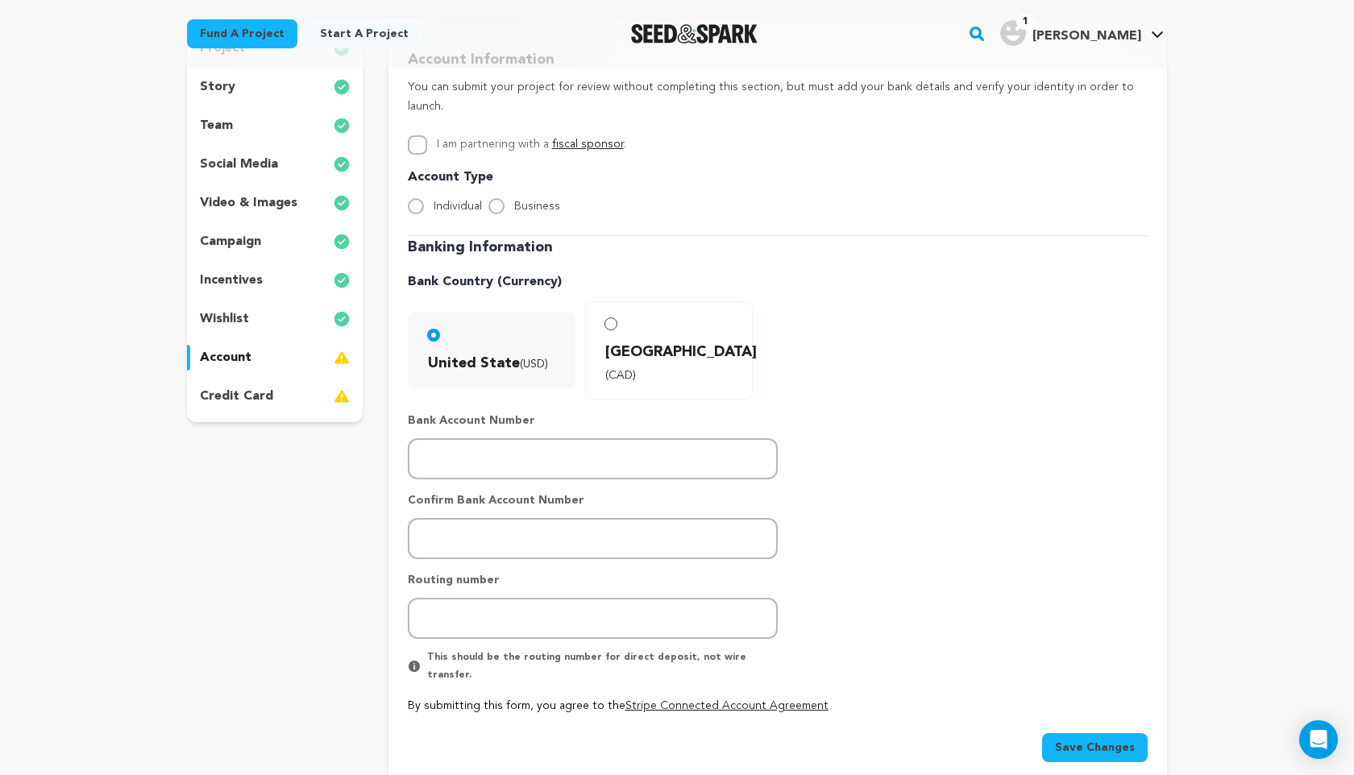
scroll to position [238, 0]
click at [224, 401] on p "credit card" at bounding box center [236, 397] width 73 height 19
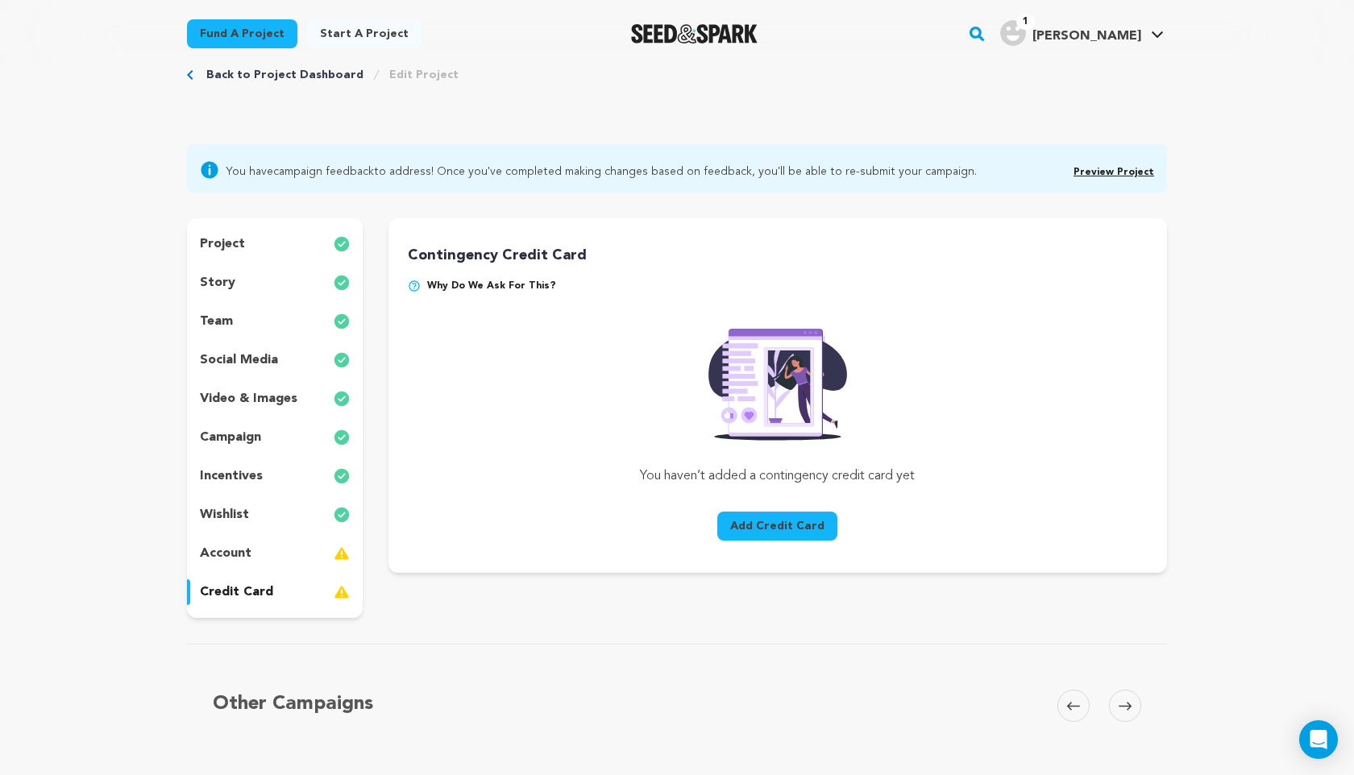
scroll to position [39, 0]
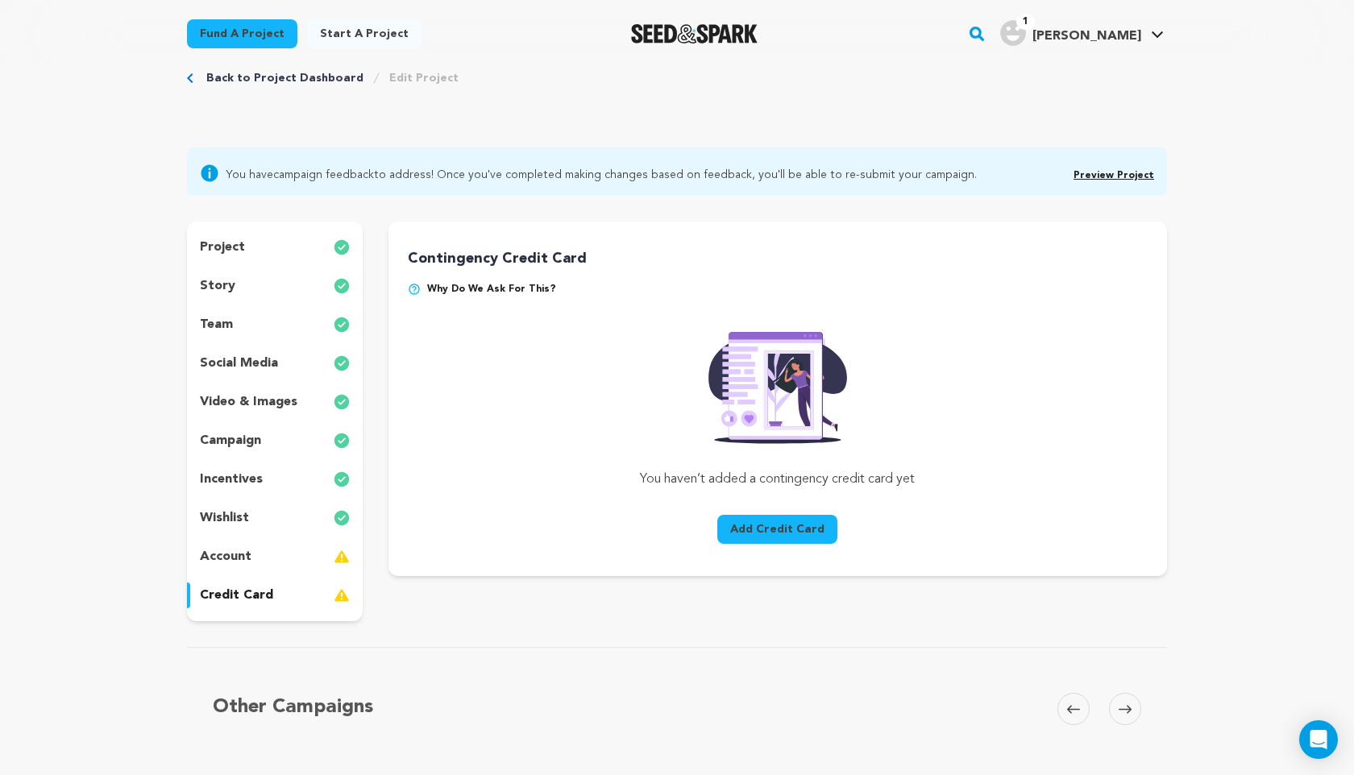
click at [1108, 174] on link "Preview Project" at bounding box center [1114, 176] width 81 height 10
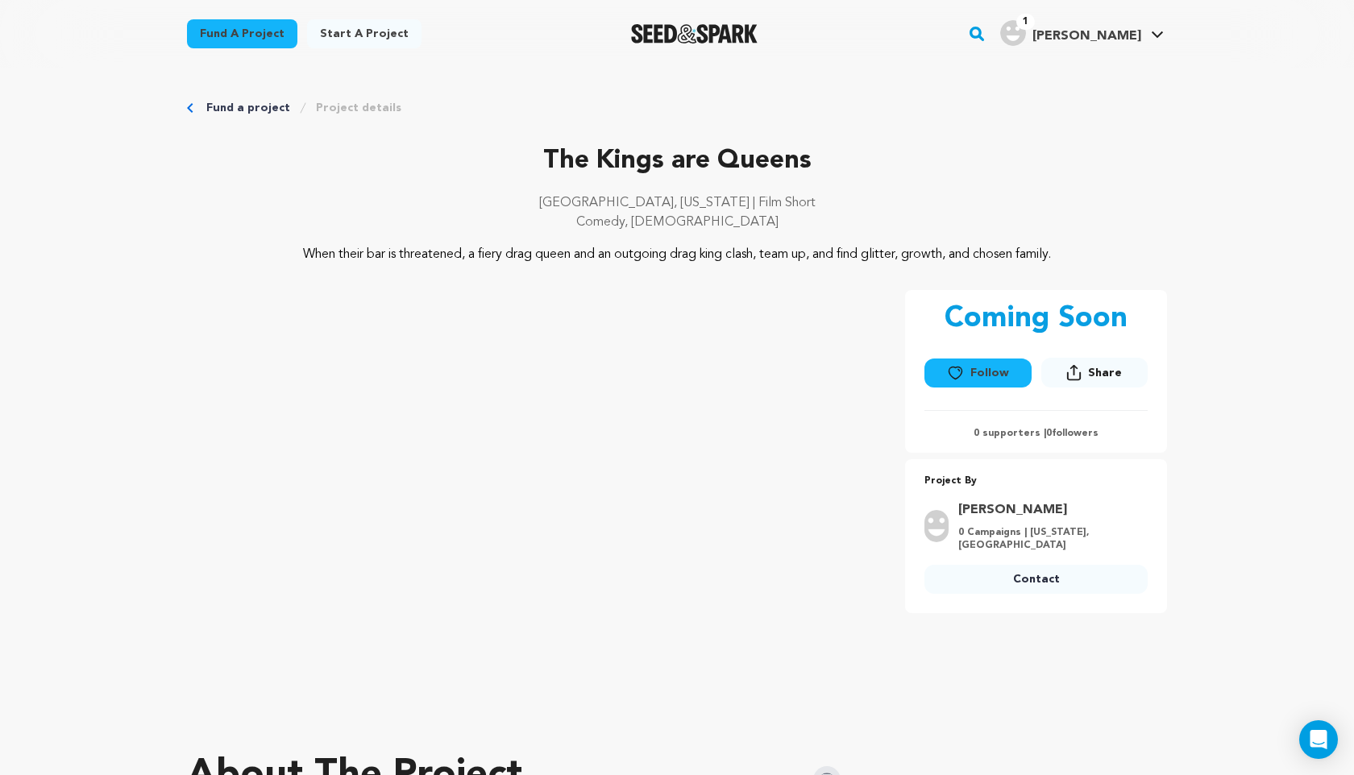
click at [275, 110] on link "Fund a project" at bounding box center [248, 108] width 84 height 16
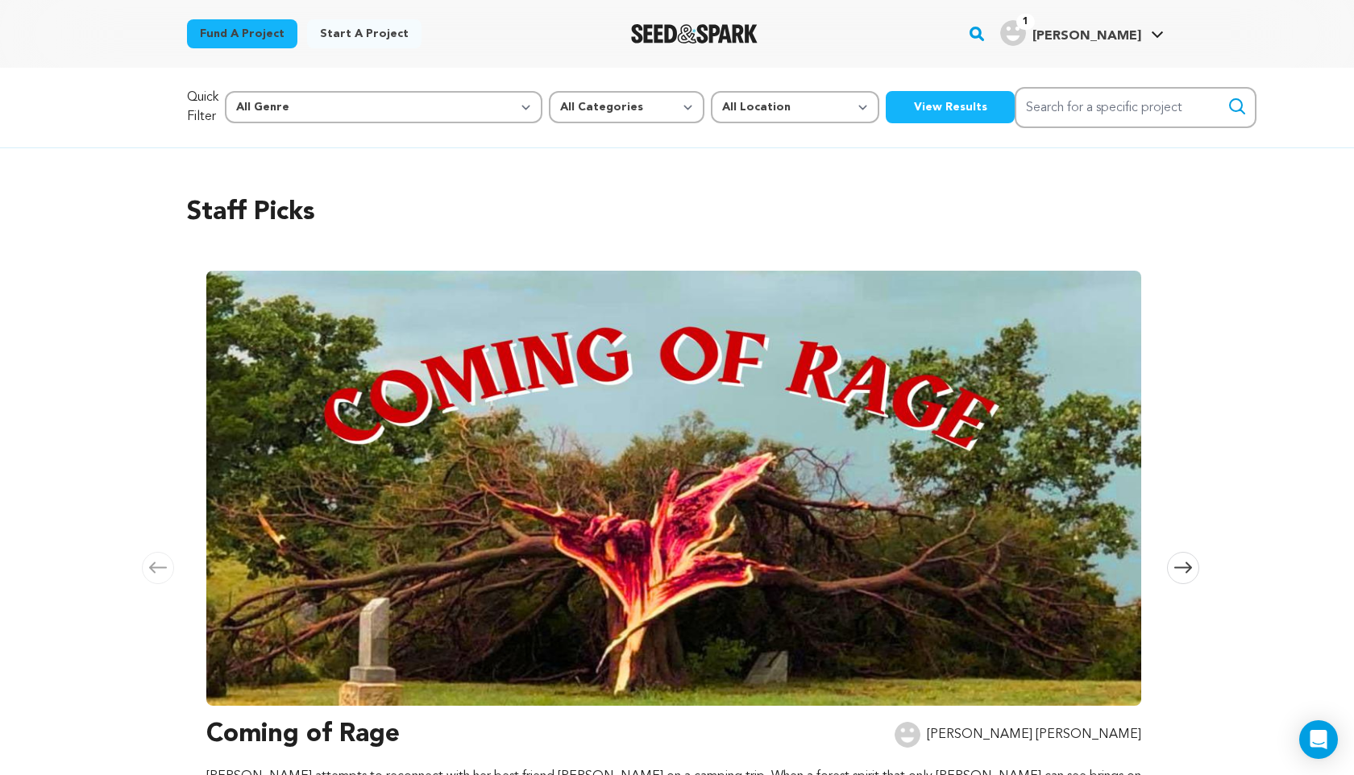
click at [1083, 35] on span "[PERSON_NAME]" at bounding box center [1087, 36] width 109 height 13
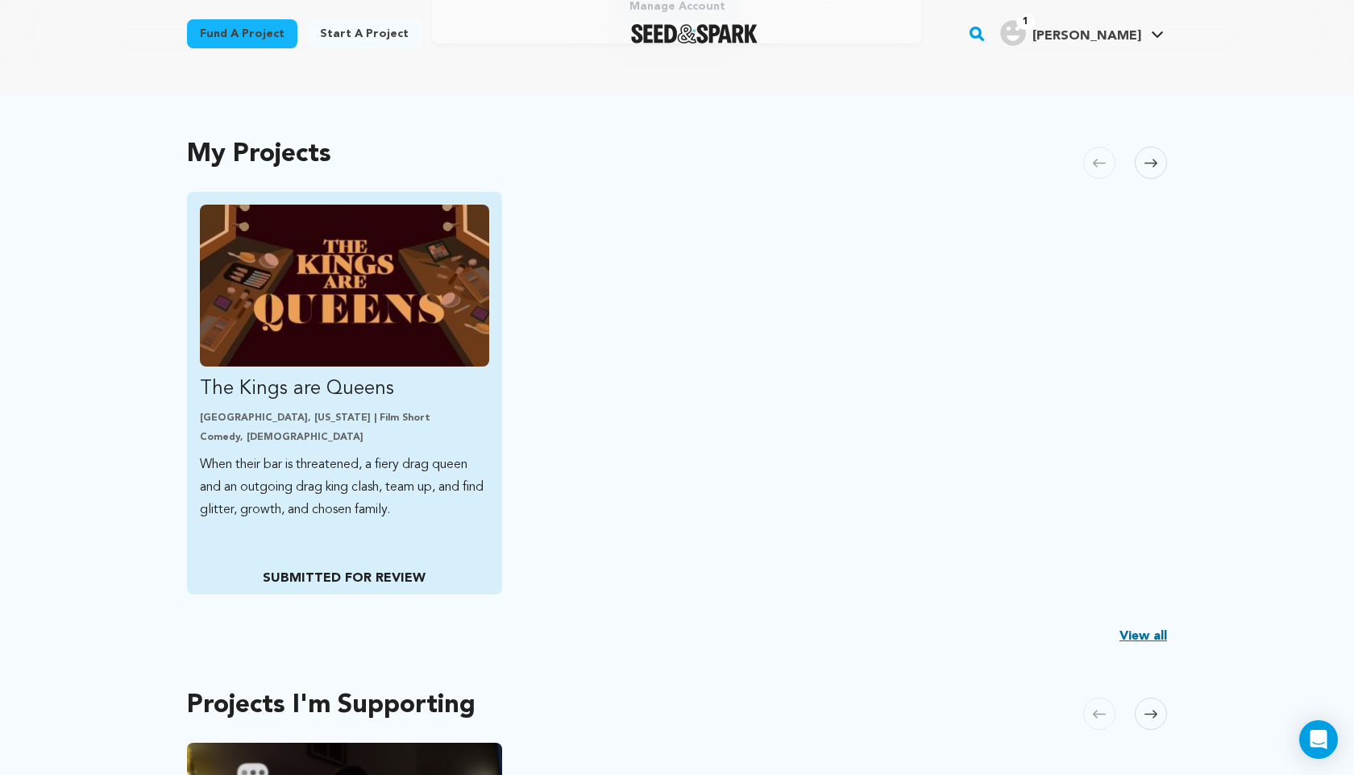
scroll to position [287, 0]
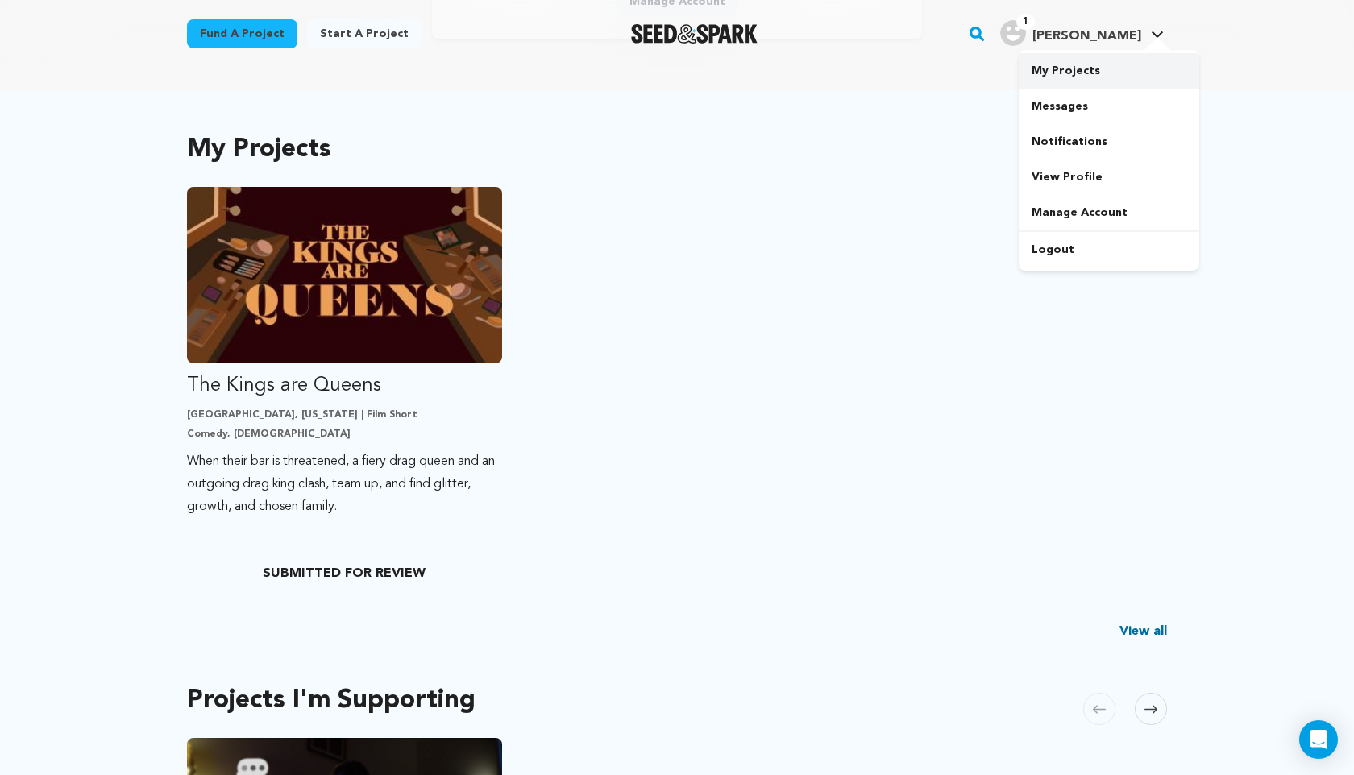
click at [1061, 77] on link "My Projects" at bounding box center [1109, 70] width 181 height 35
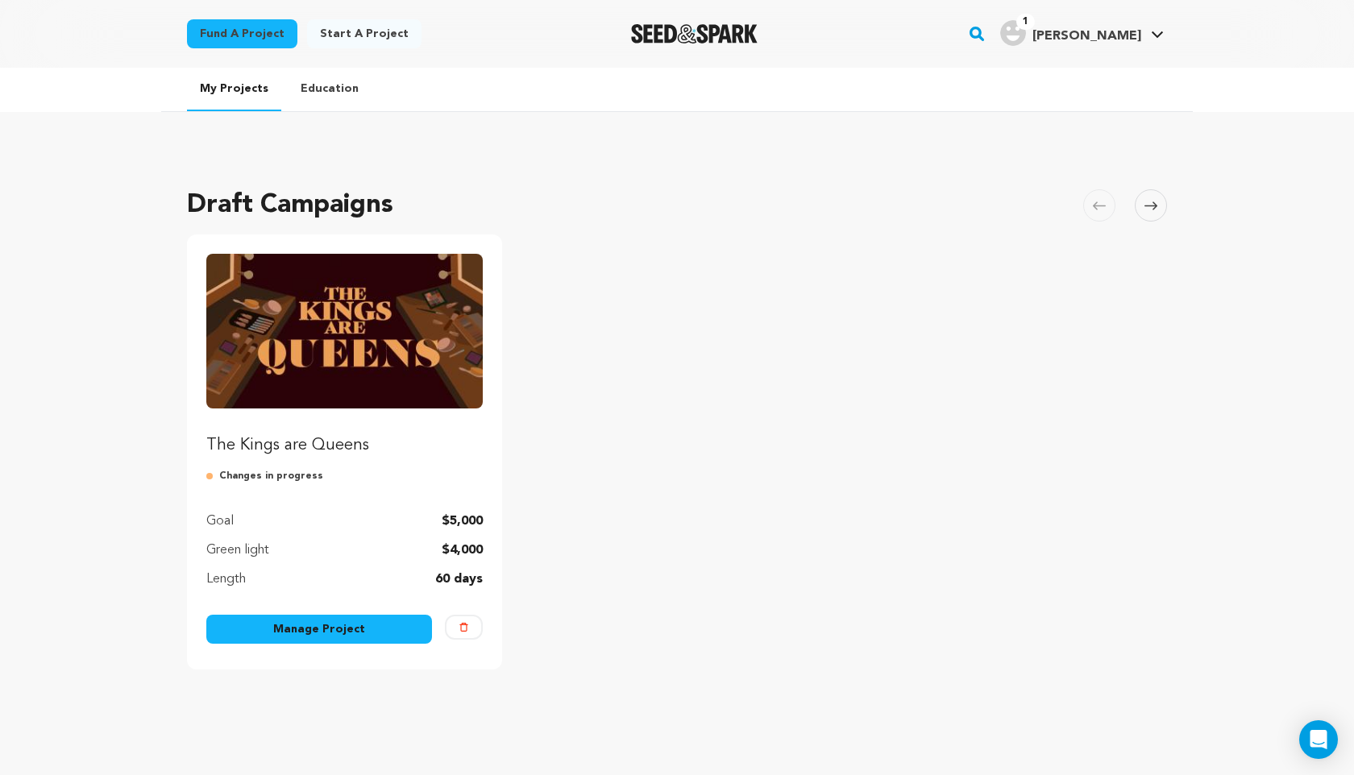
click at [343, 630] on link "Manage Project" at bounding box center [319, 629] width 226 height 29
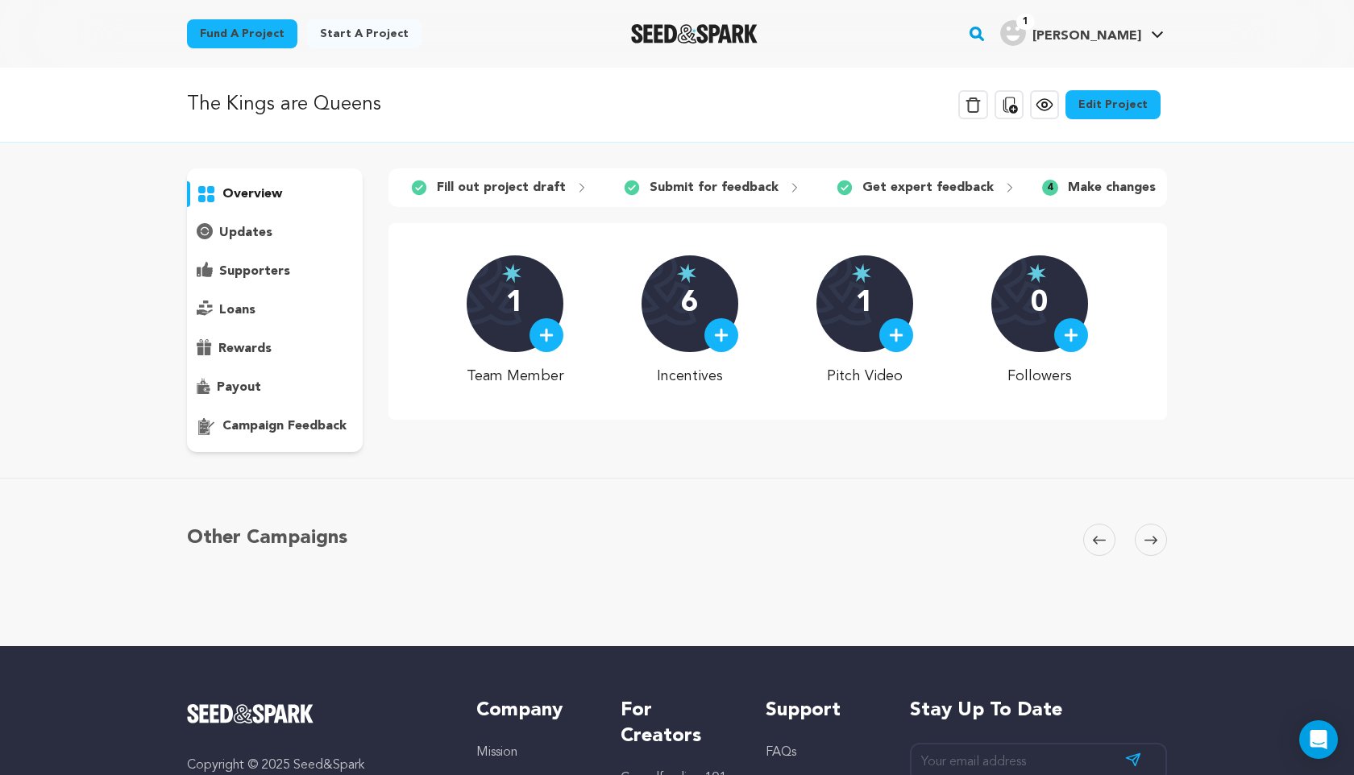
click at [1125, 105] on link "Edit Project" at bounding box center [1113, 104] width 95 height 29
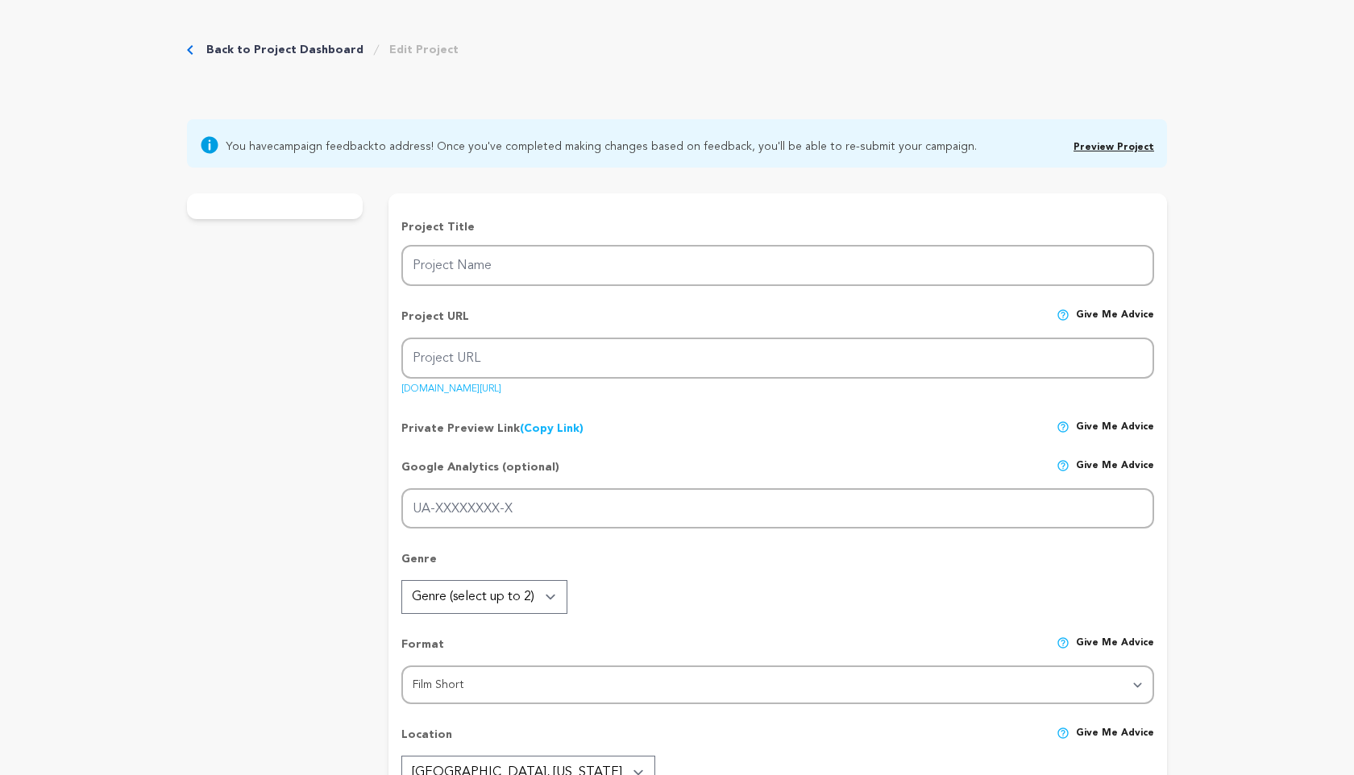
type input "The Kings are Queens"
type input "the-kings-are-[GEOGRAPHIC_DATA]"
type input "When their bar is threatened, a fiery drag queen and an outgoing drag king clas…"
type textarea "When their bar is threatened, a fiery drag queen and an outgoing drag king clas…"
type textarea "This project celebrates the [DEMOGRAPHIC_DATA] community and explores gender id…"
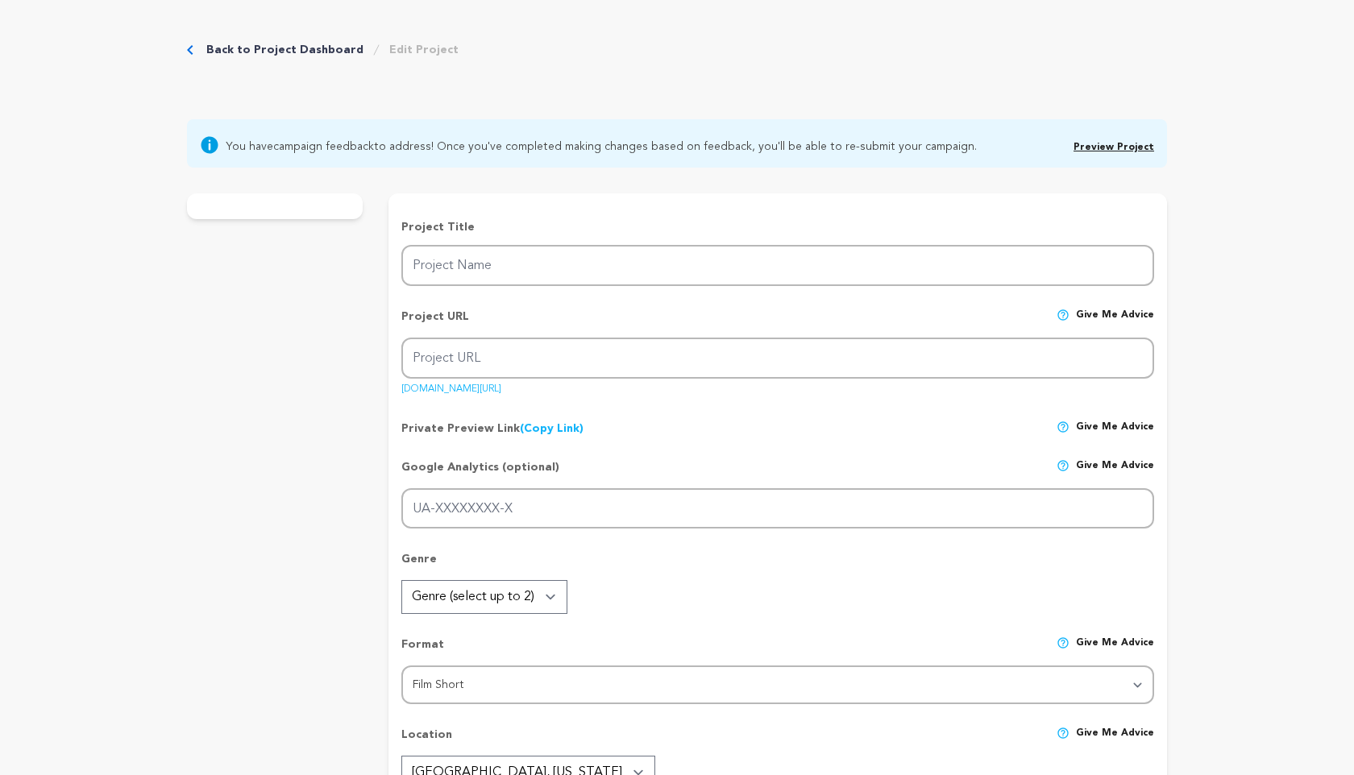
radio input "true"
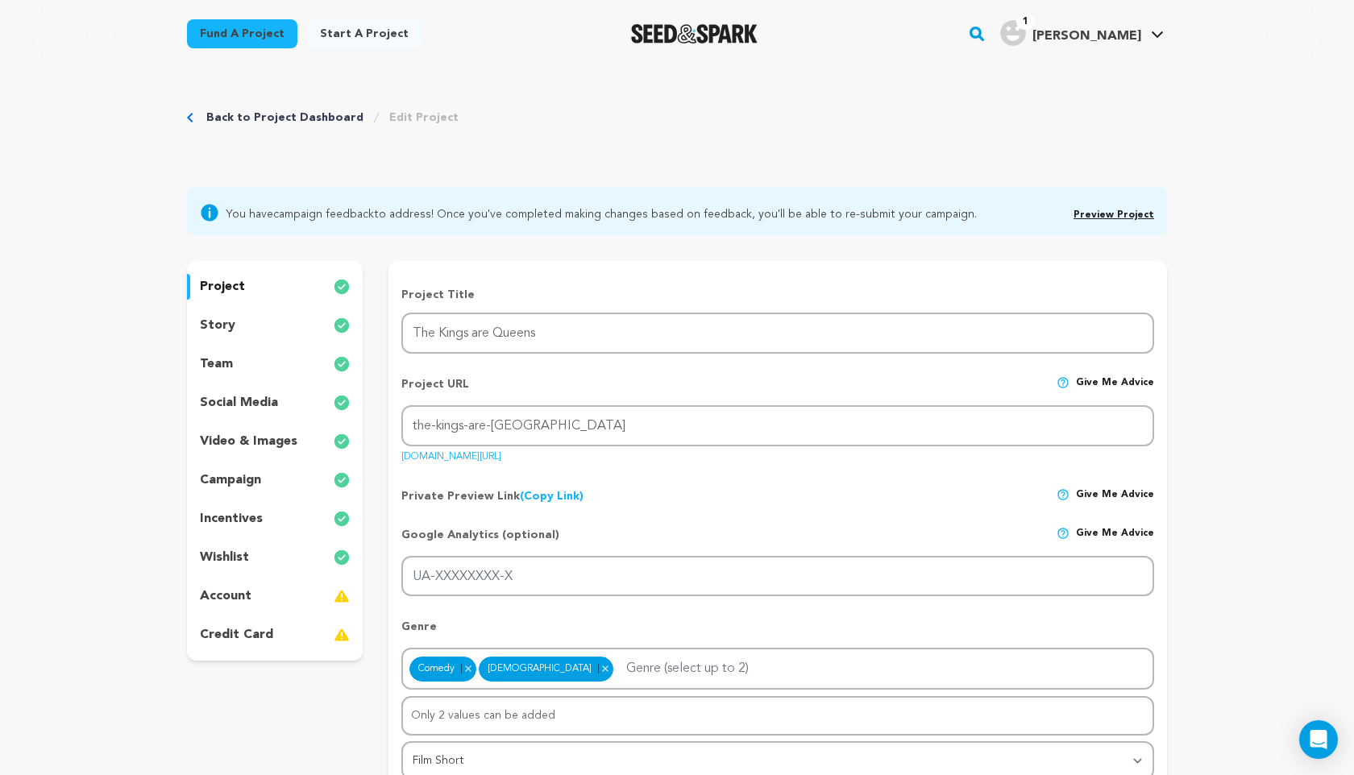
click at [237, 515] on p "incentives" at bounding box center [231, 518] width 63 height 19
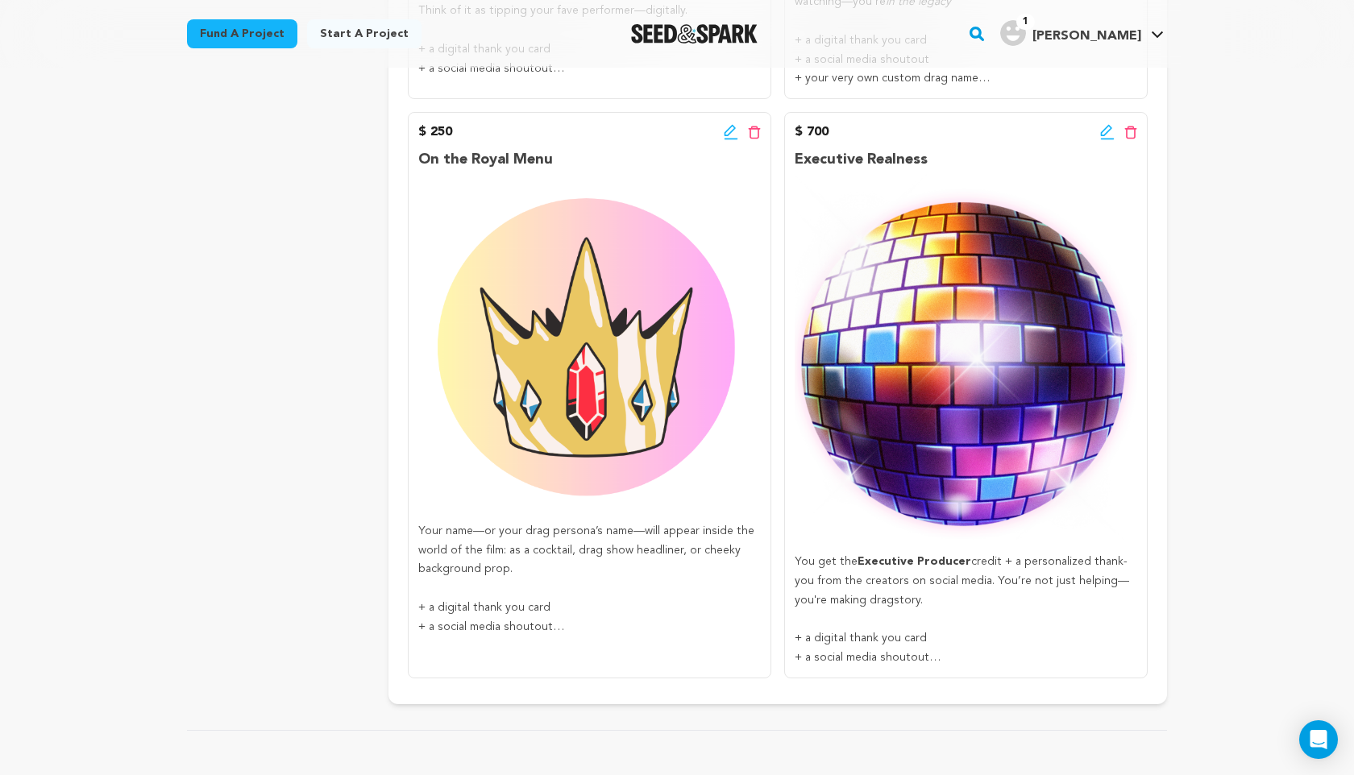
scroll to position [1311, 0]
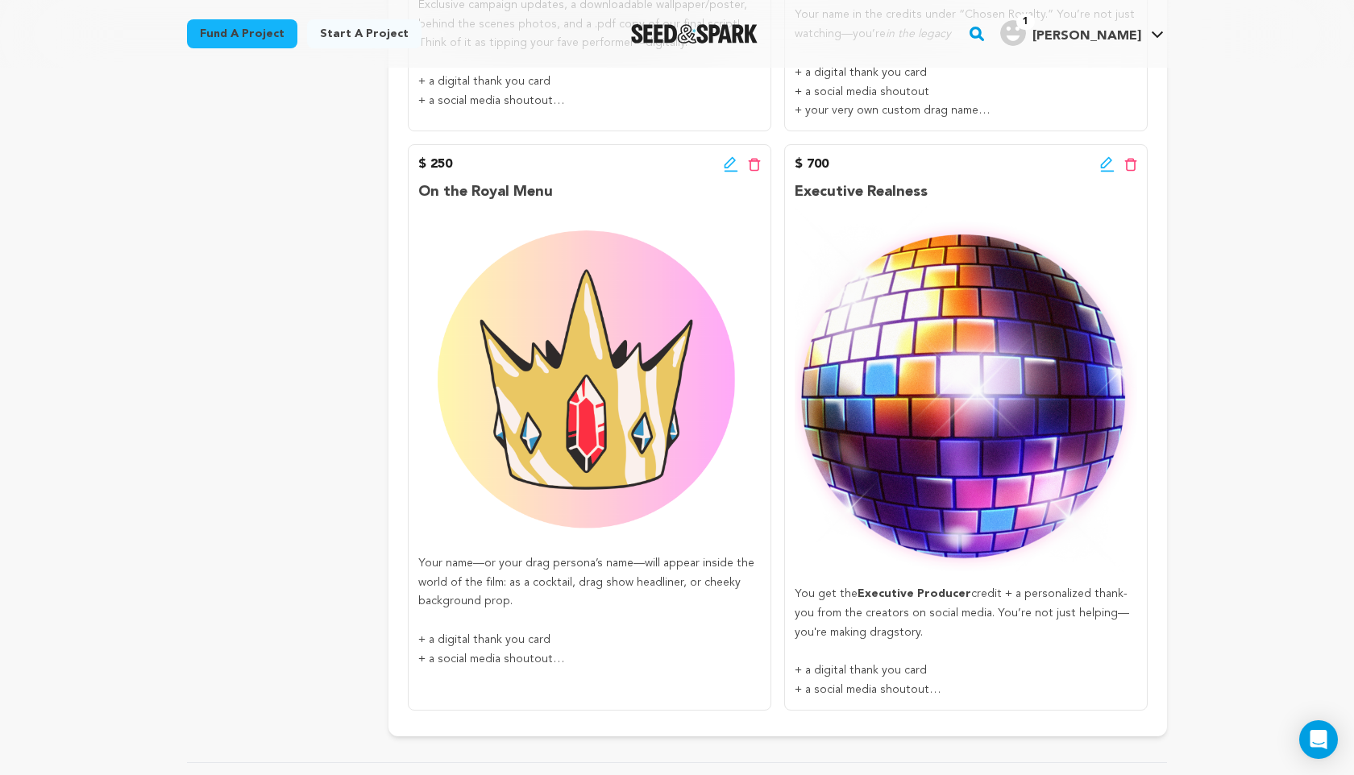
click at [1105, 166] on icon at bounding box center [1106, 162] width 11 height 11
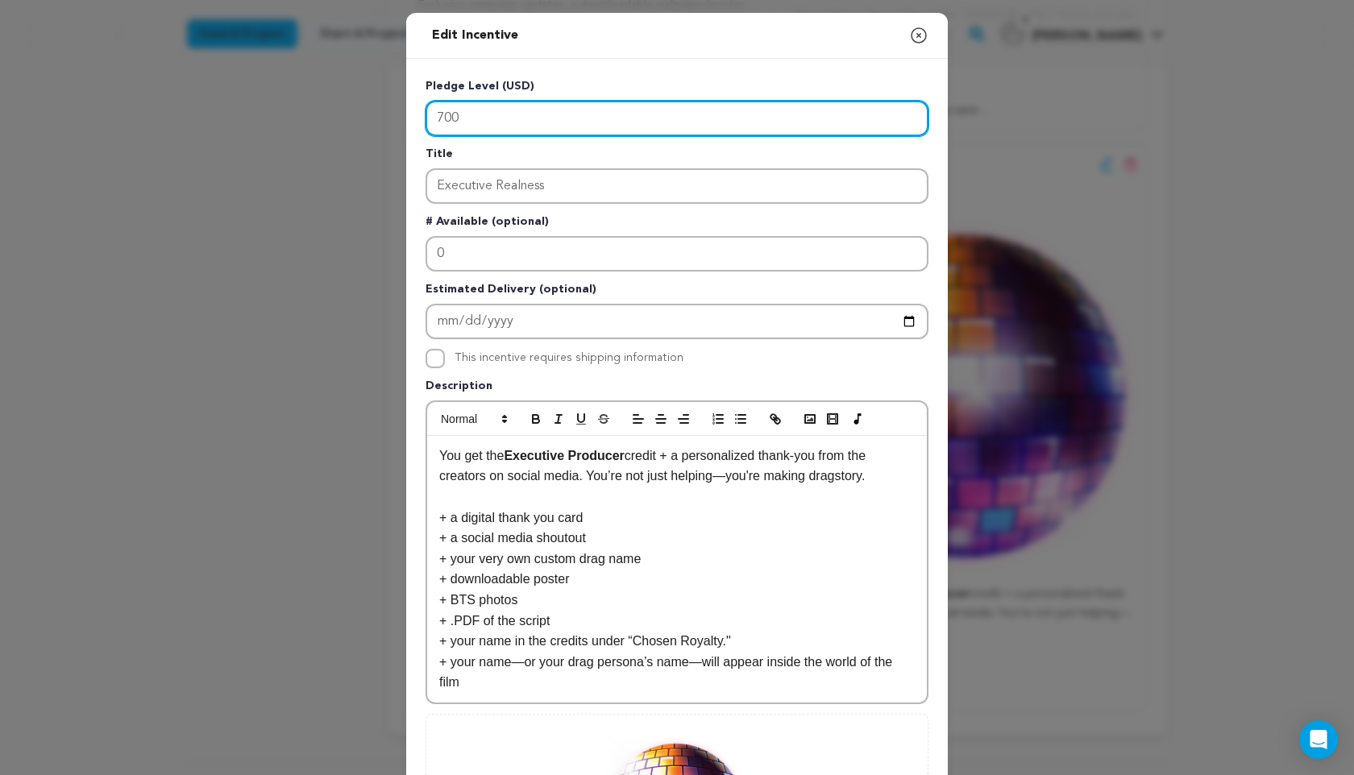
click at [443, 114] on input "700" at bounding box center [677, 118] width 503 height 35
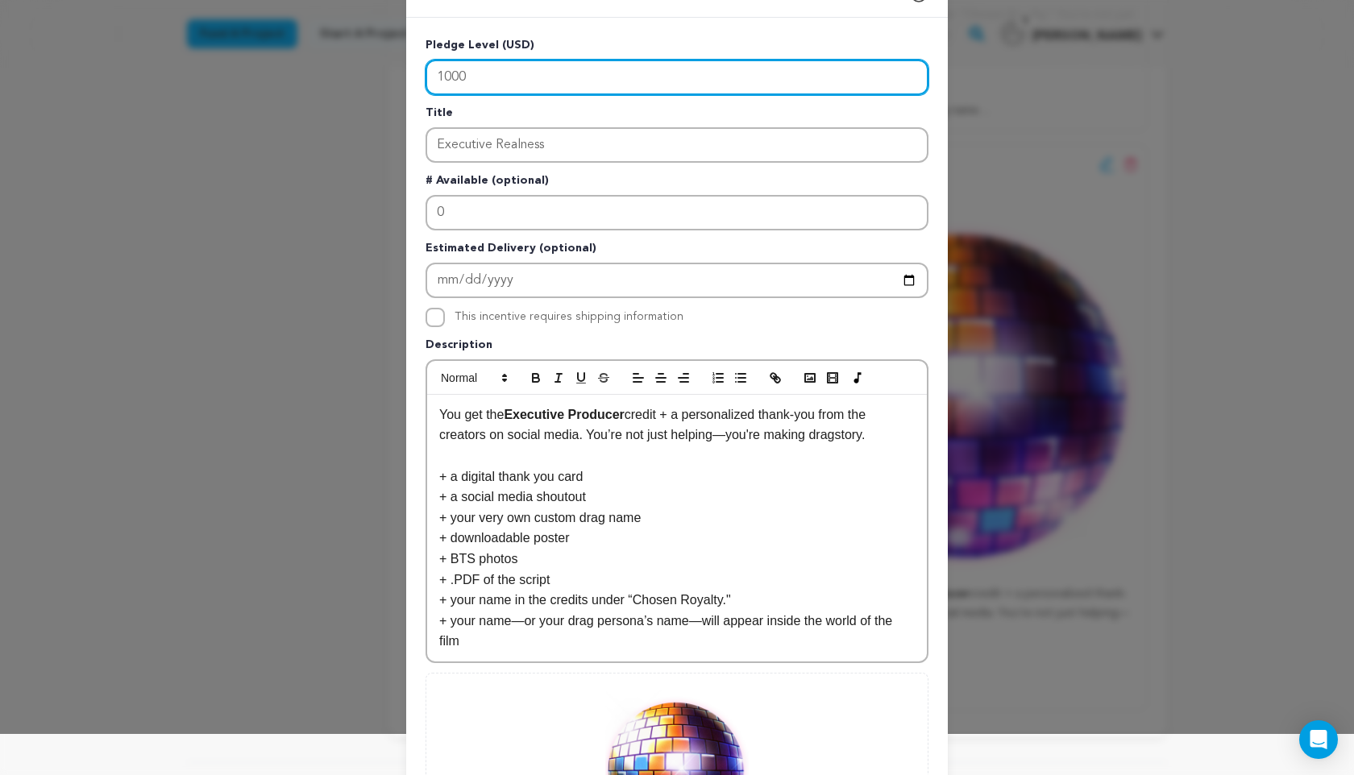
scroll to position [37, 0]
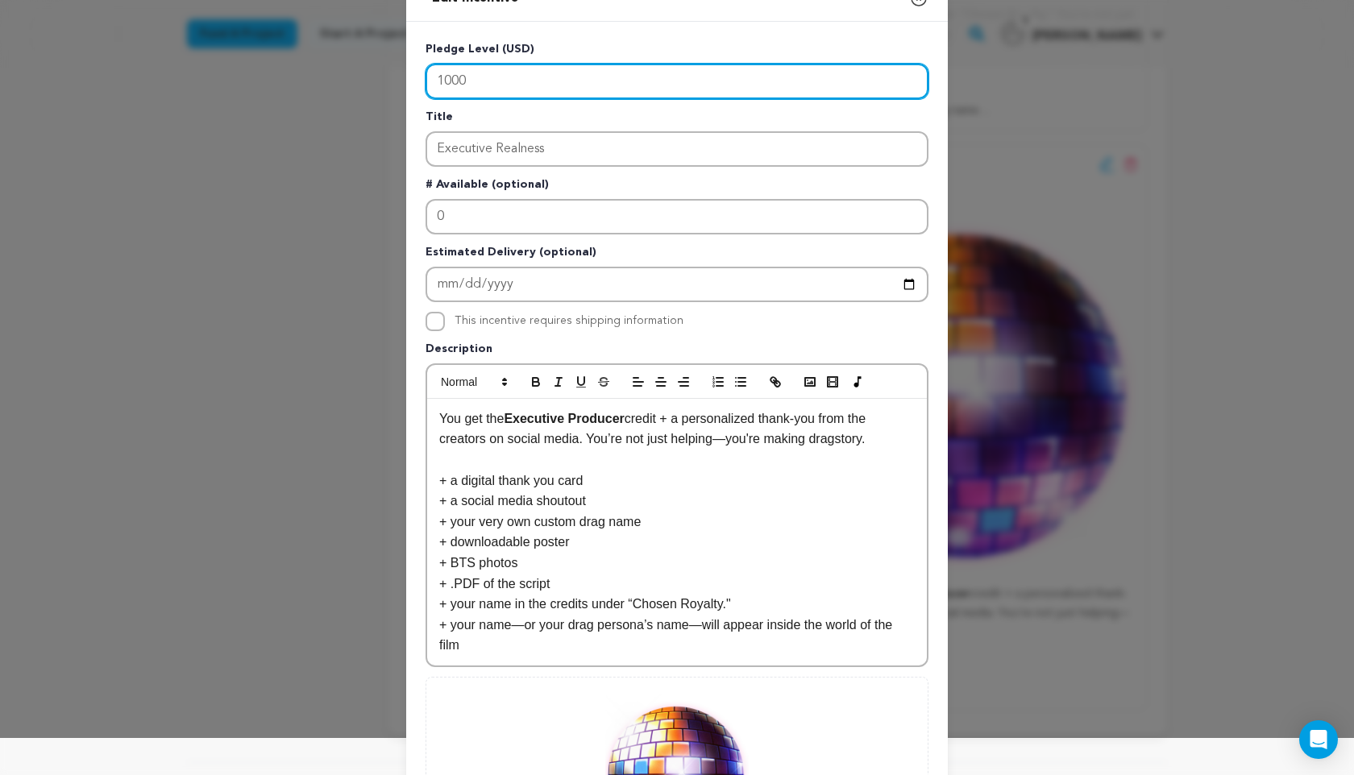
type input "1000"
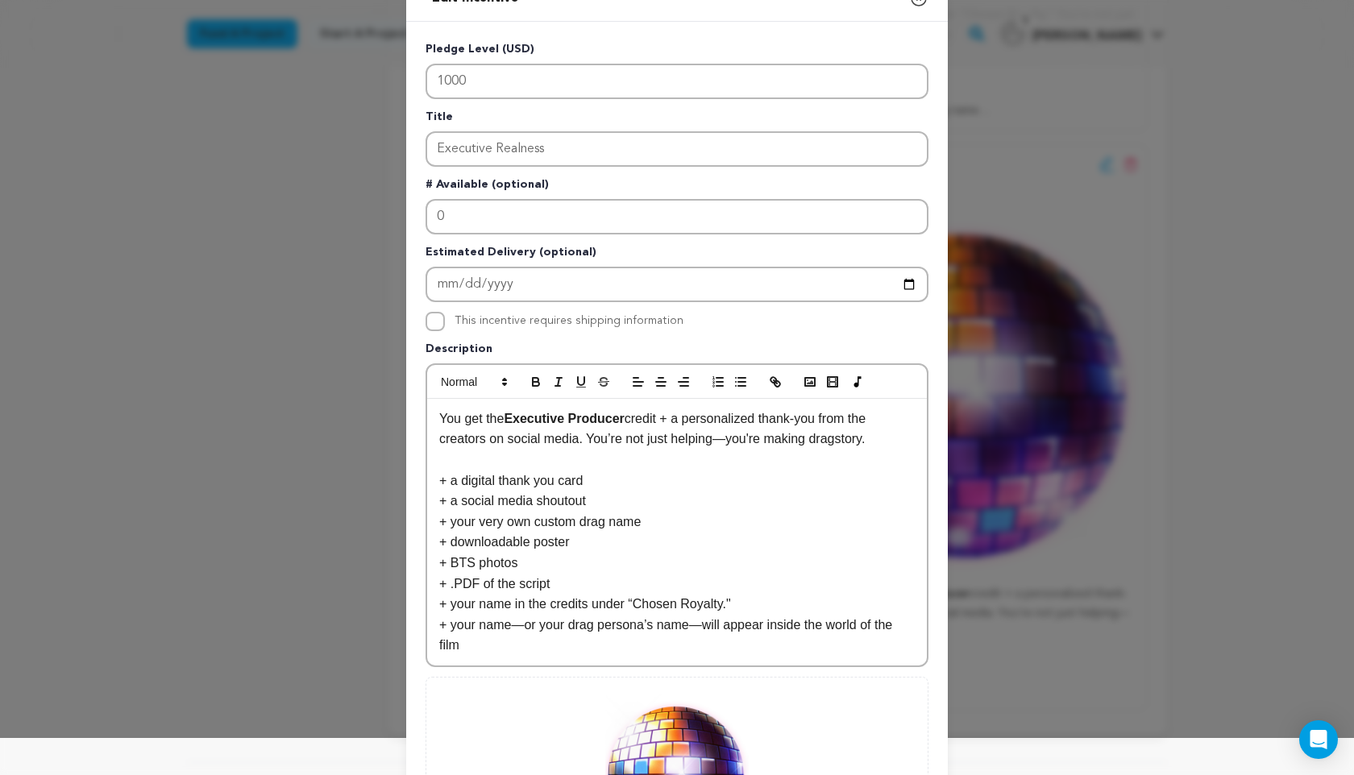
click at [728, 332] on div "Pledge Level (USD) 1000 Title Executive Realness # Available (optional) 0 Estim…" at bounding box center [677, 476] width 503 height 870
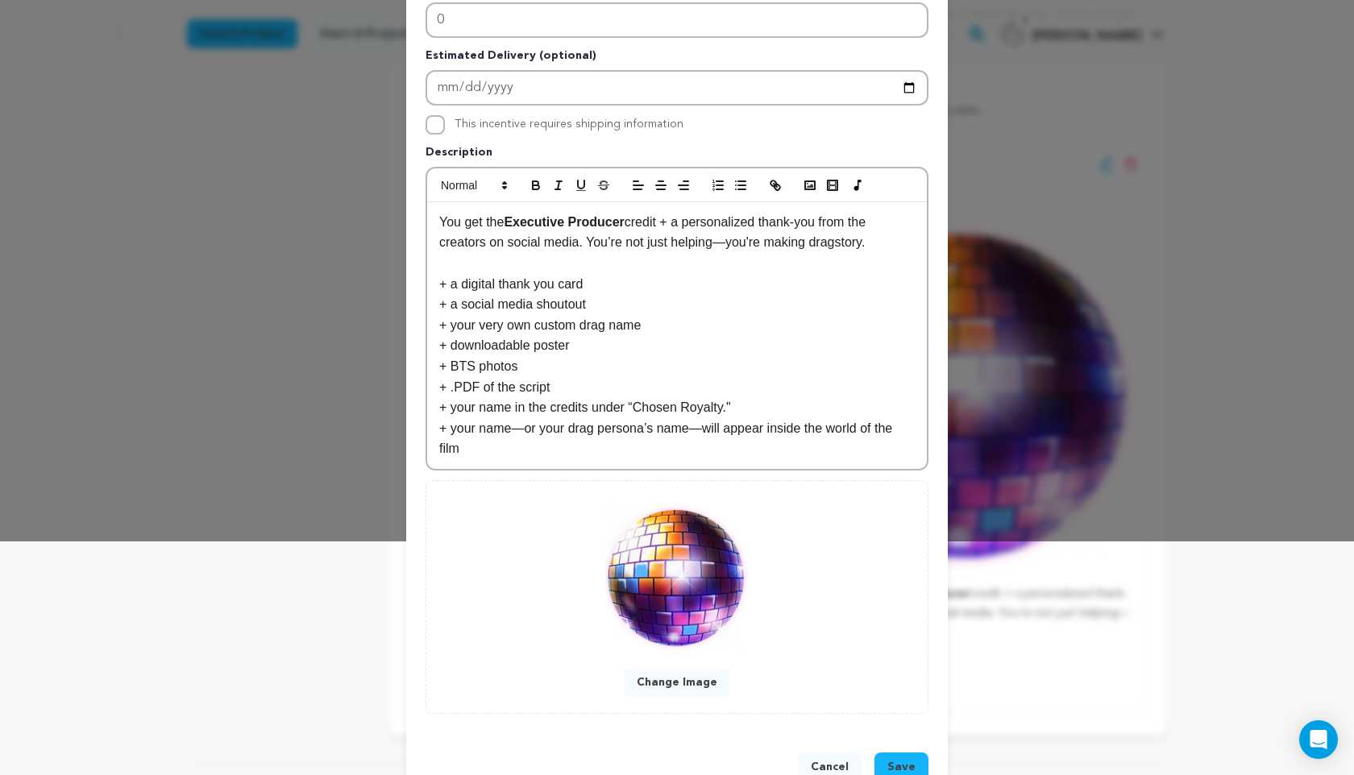
scroll to position [274, 0]
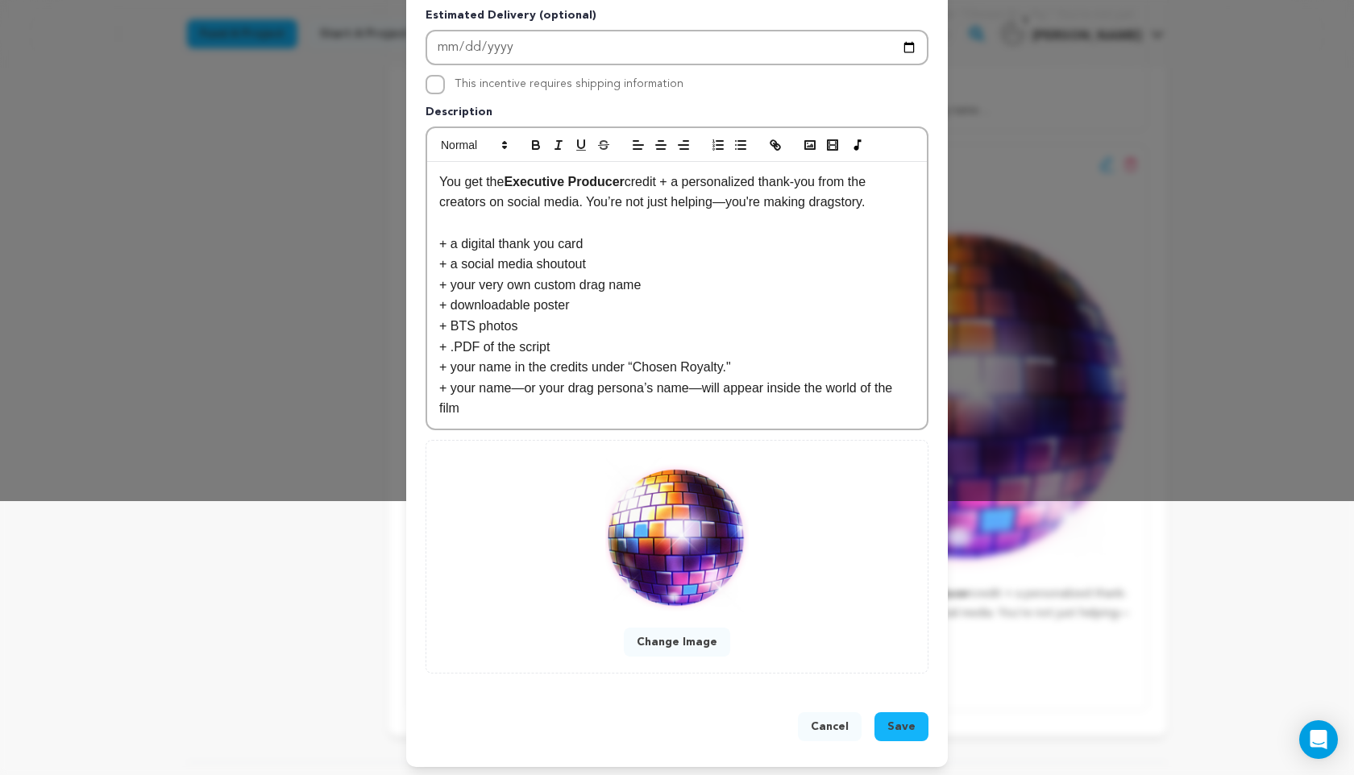
click at [896, 722] on span "Save" at bounding box center [901, 727] width 28 height 16
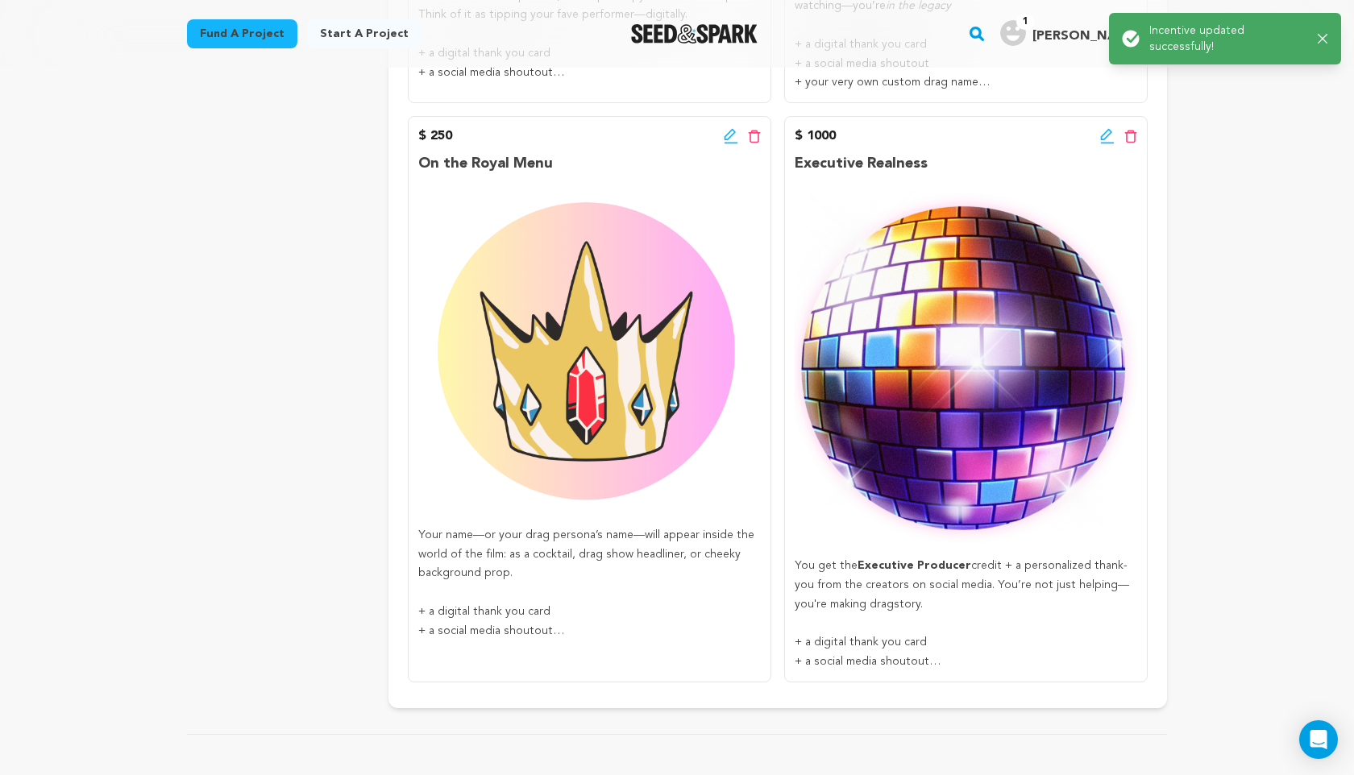
scroll to position [1282, 0]
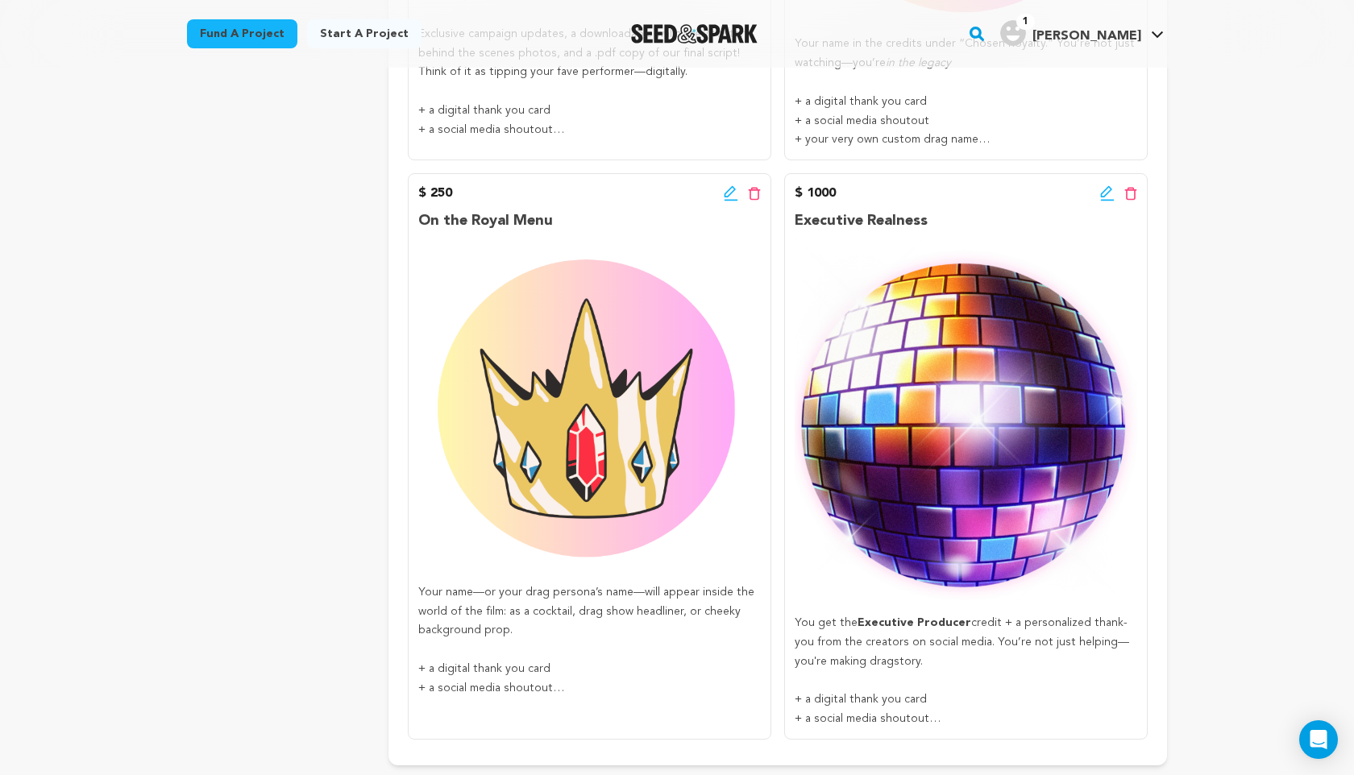
click at [1102, 195] on icon at bounding box center [1107, 193] width 15 height 16
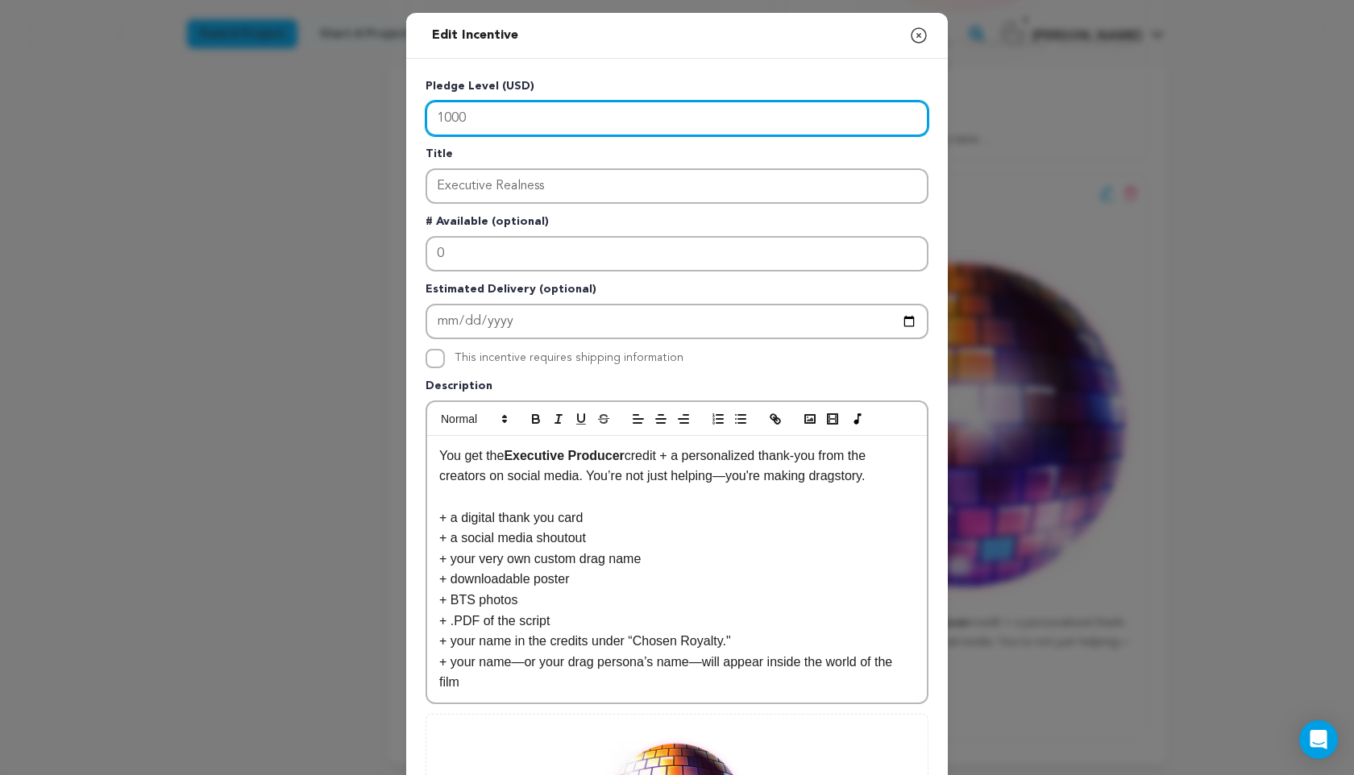
click at [482, 117] on input "1000" at bounding box center [677, 118] width 503 height 35
type input "1"
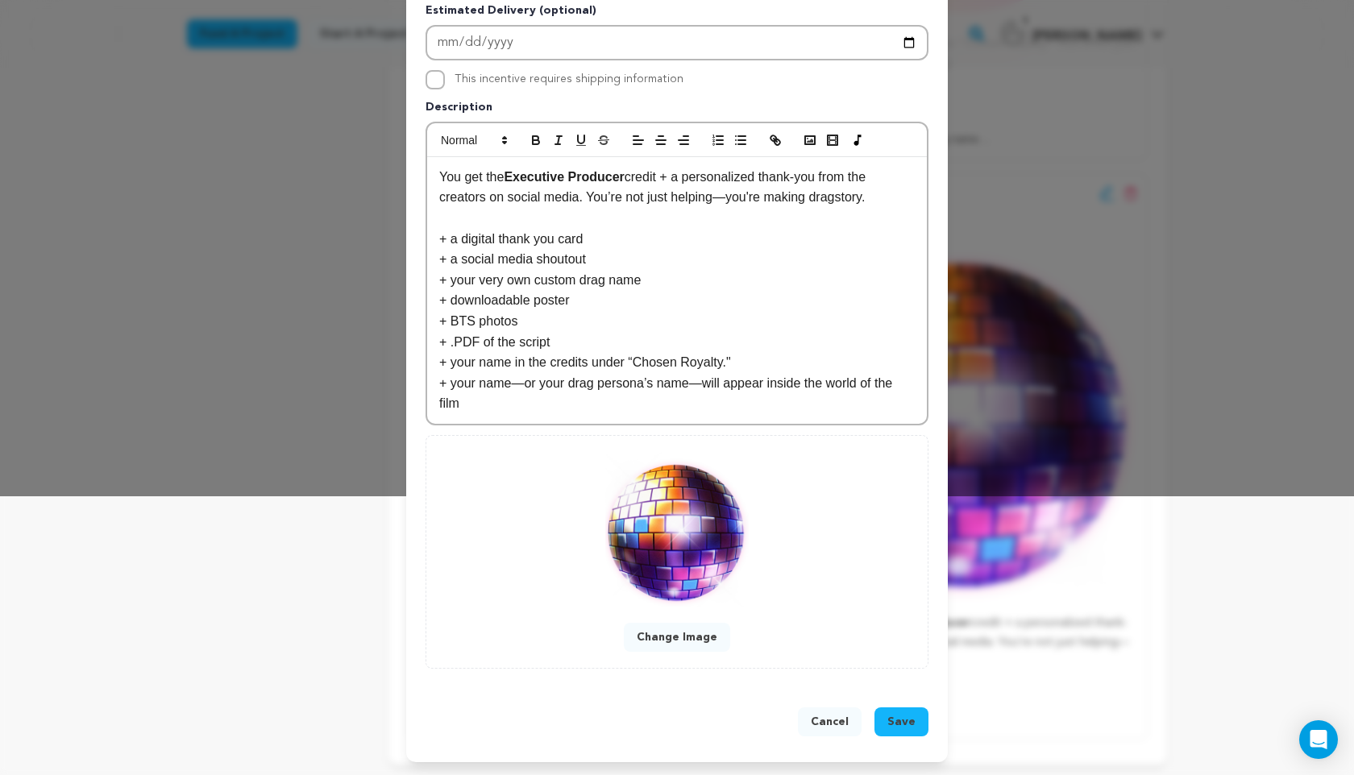
type input "750"
click at [916, 719] on button "Save" at bounding box center [902, 722] width 54 height 29
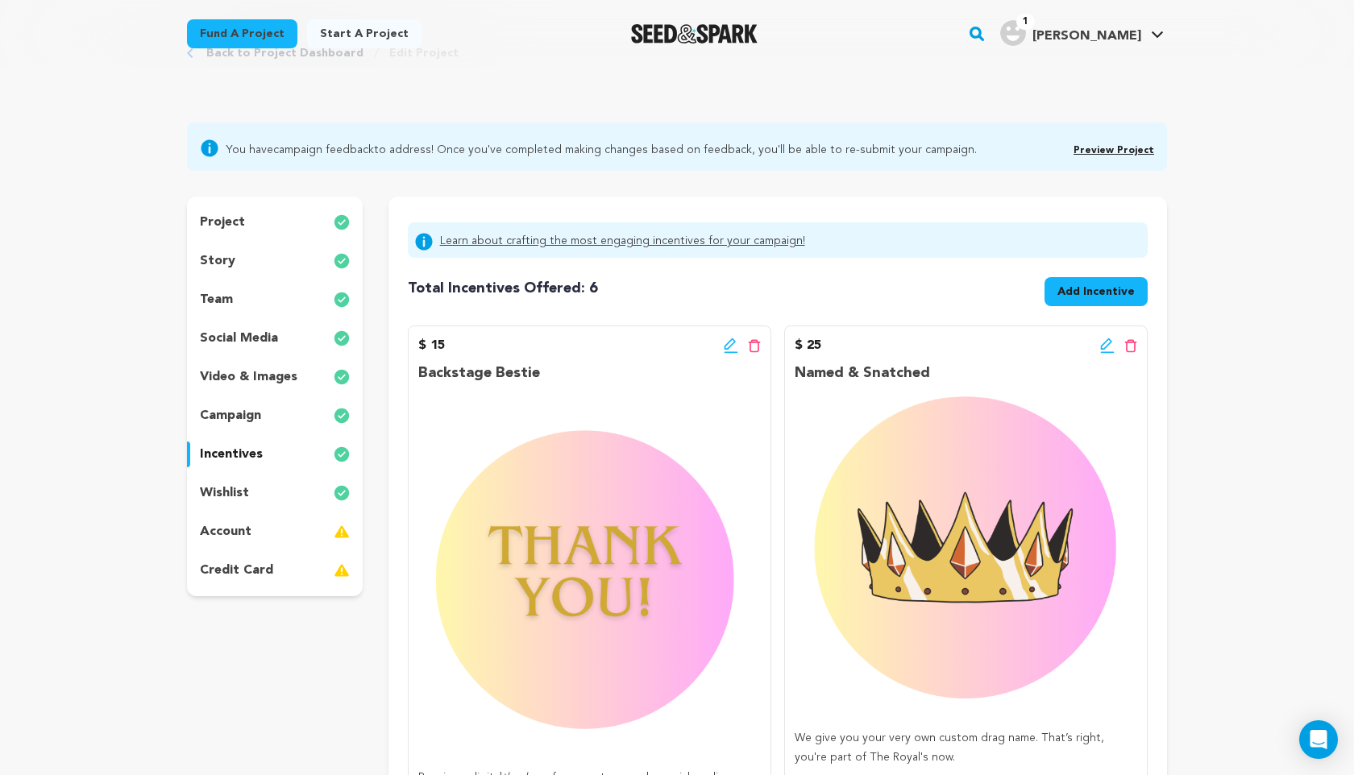
scroll to position [21, 0]
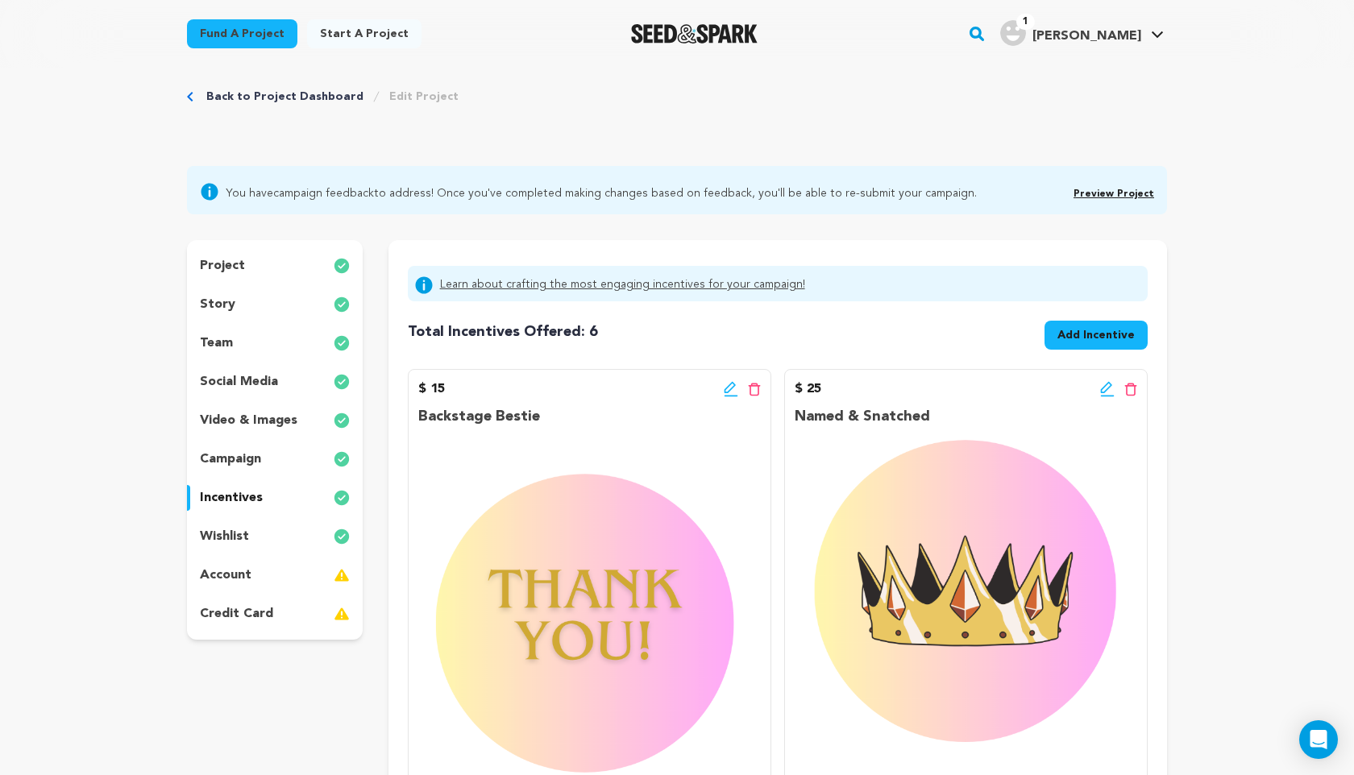
click at [223, 451] on p "campaign" at bounding box center [230, 459] width 61 height 19
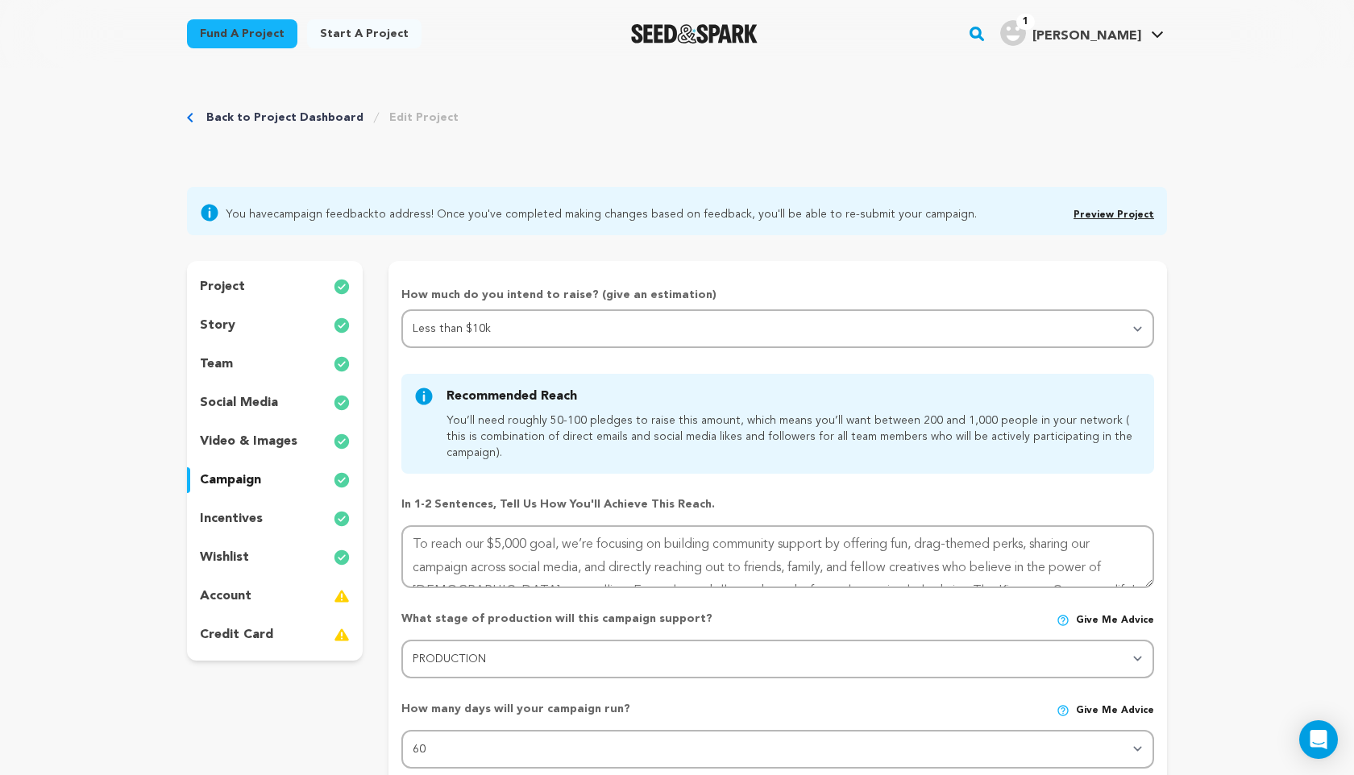
click at [220, 441] on p "video & images" at bounding box center [249, 441] width 98 height 19
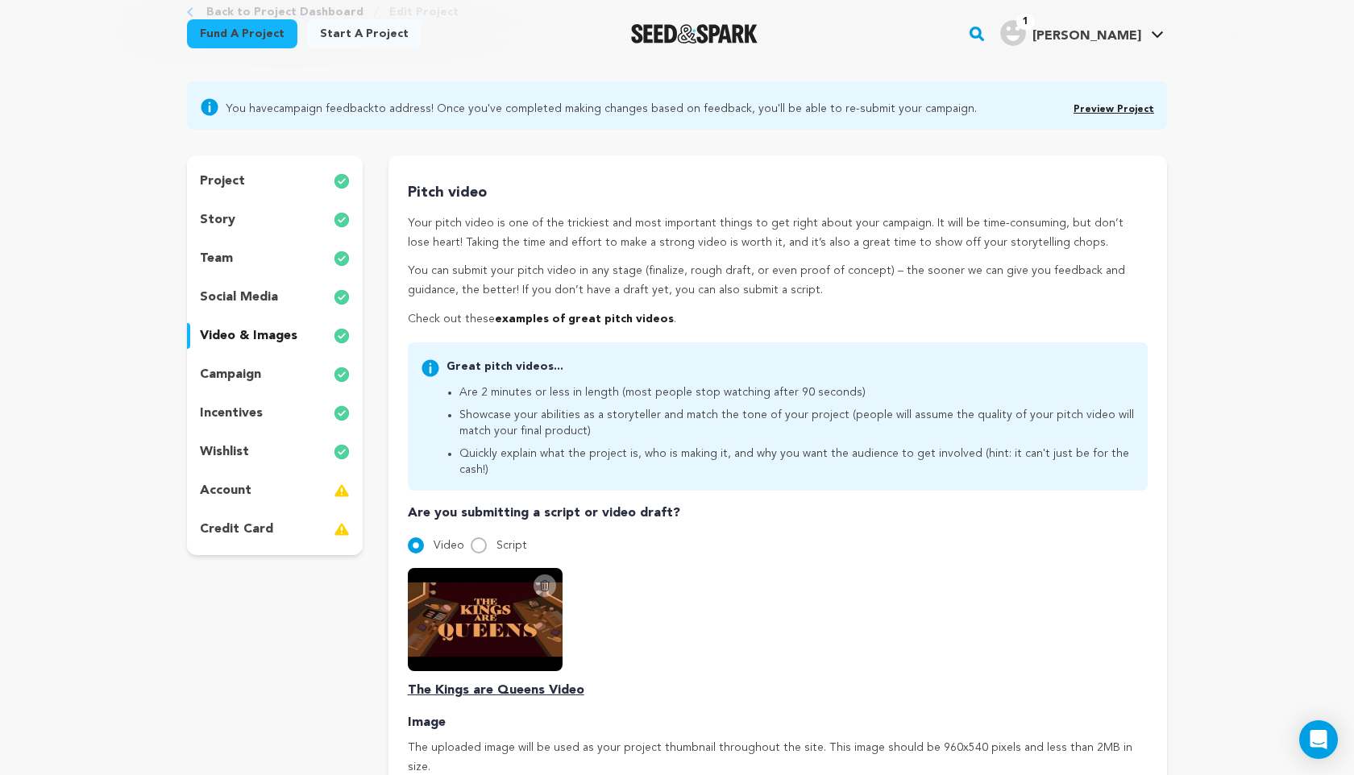
scroll to position [30, 0]
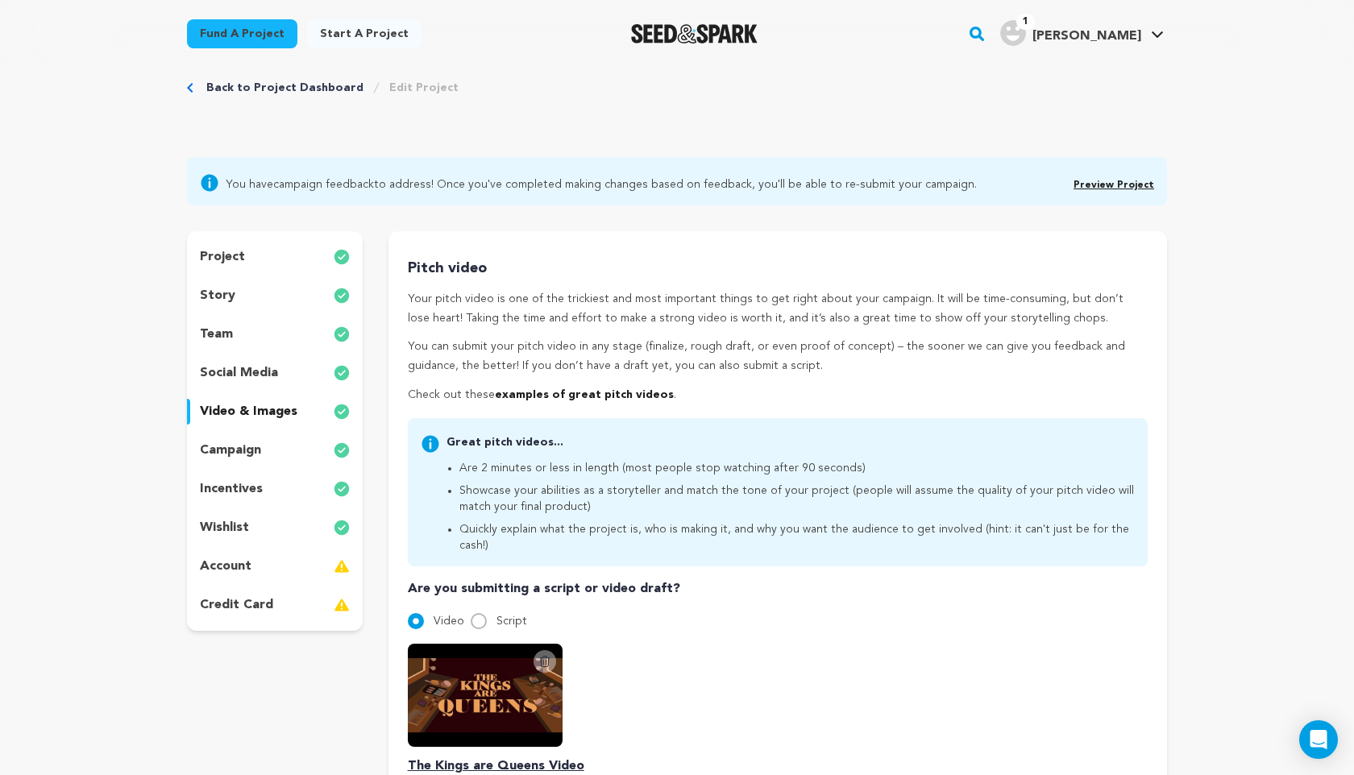
click at [234, 372] on p "social media" at bounding box center [239, 373] width 78 height 19
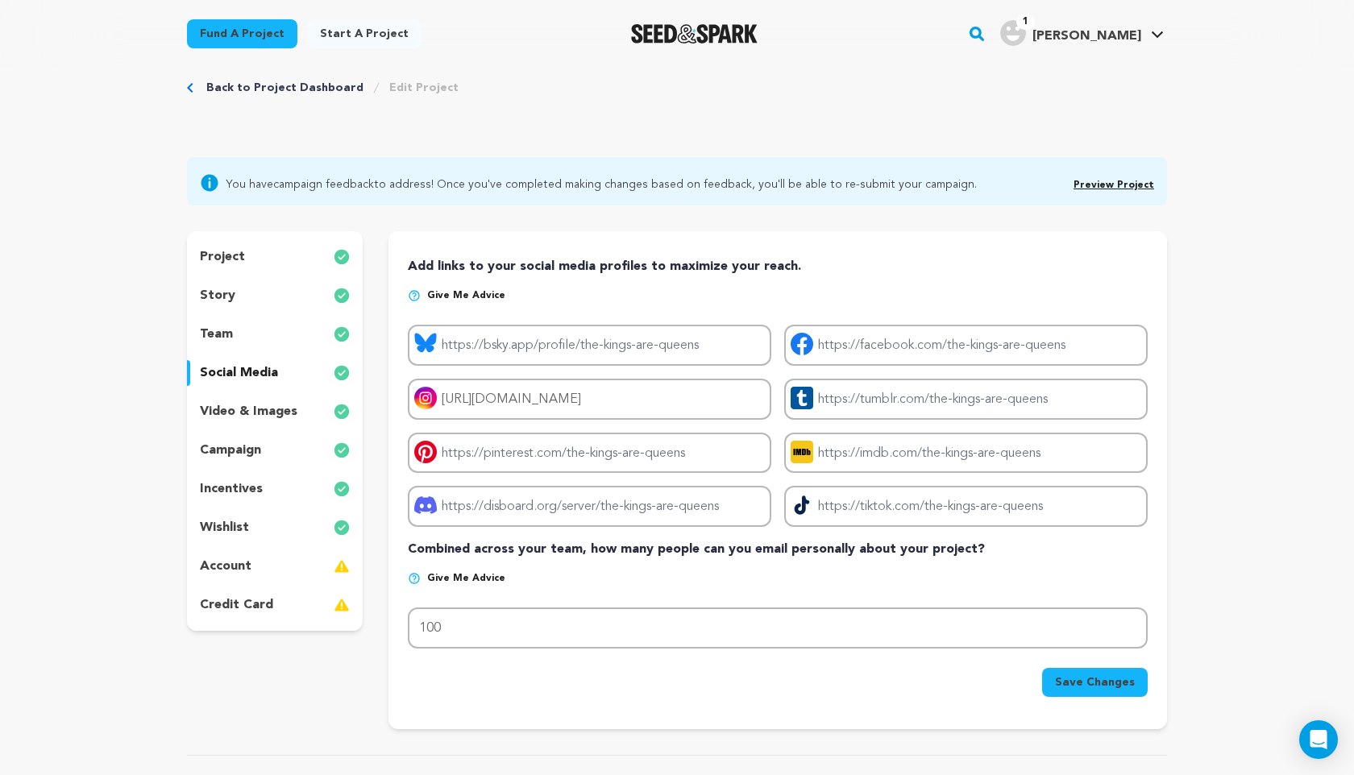
click at [231, 297] on p "story" at bounding box center [217, 295] width 35 height 19
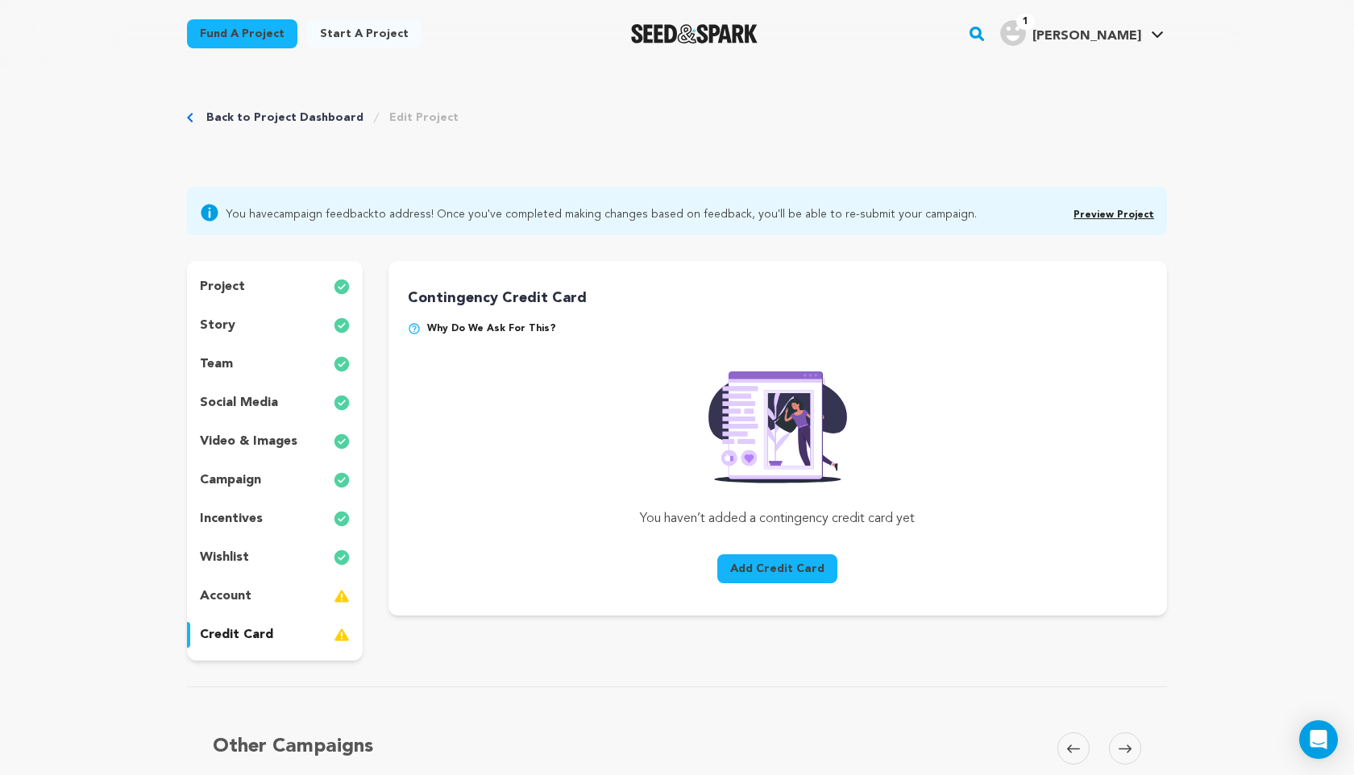
scroll to position [39, 0]
